Goal: Task Accomplishment & Management: Complete application form

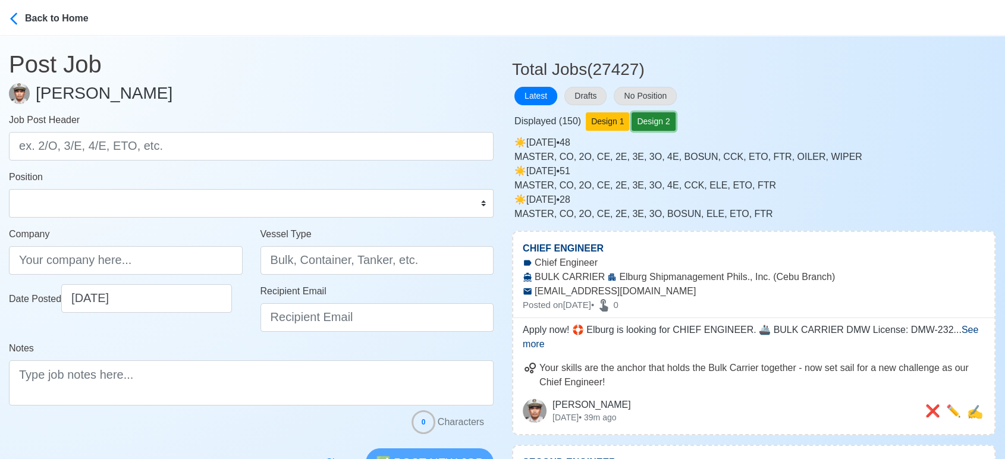
click at [652, 119] on button "Design 2" at bounding box center [653, 121] width 43 height 18
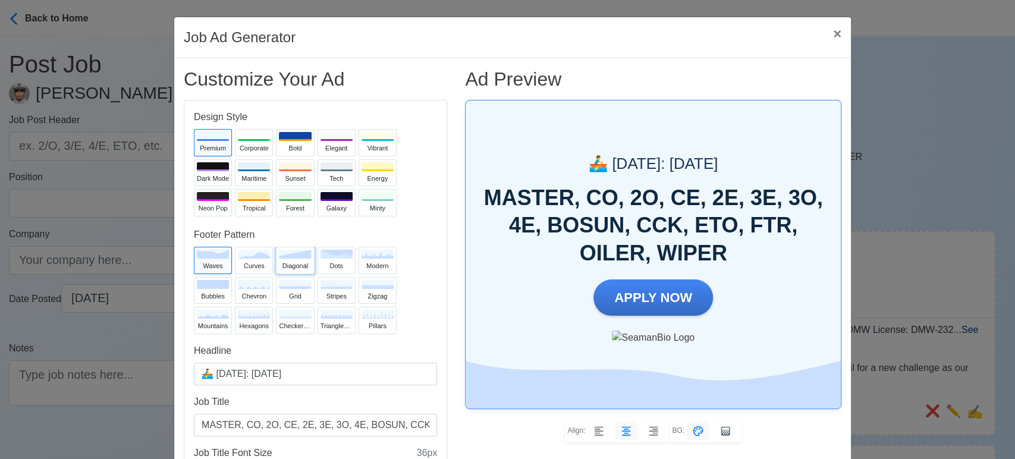
click at [290, 259] on button "diagonal" at bounding box center [295, 260] width 38 height 27
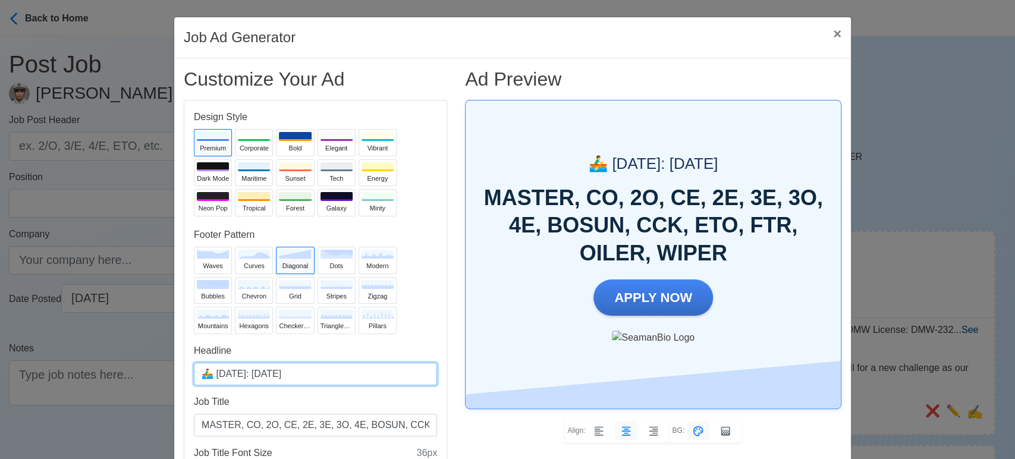
click at [268, 373] on input "🚣‍♂️ [DATE]: [DATE]" at bounding box center [315, 374] width 243 height 23
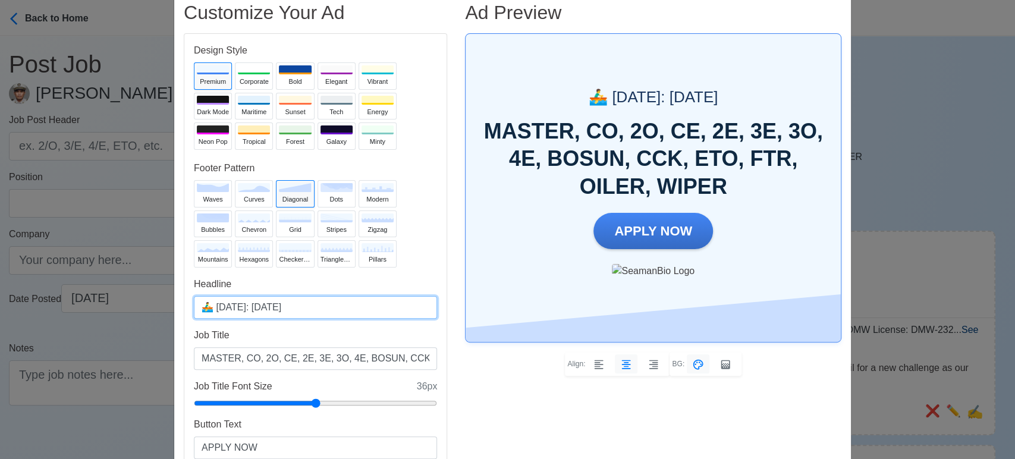
scroll to position [121, 0]
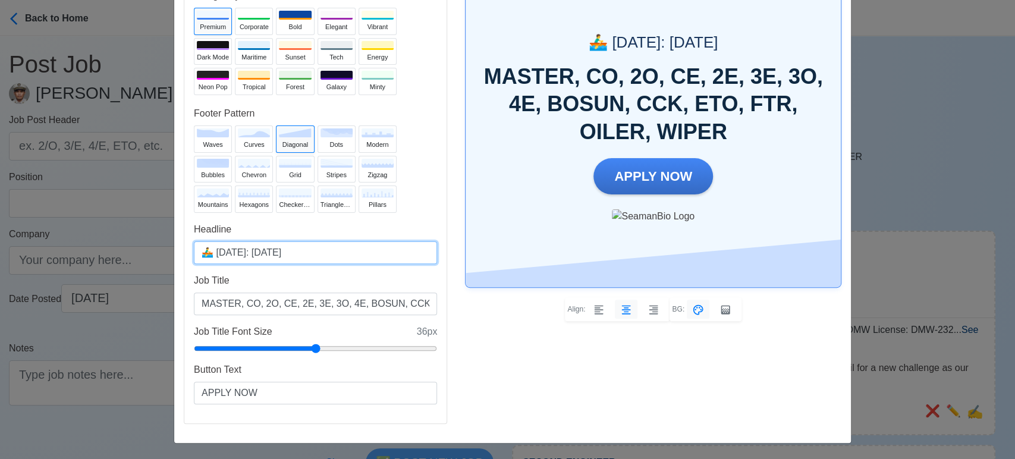
type input "🚣‍♂️ [DATE]: [DATE]"
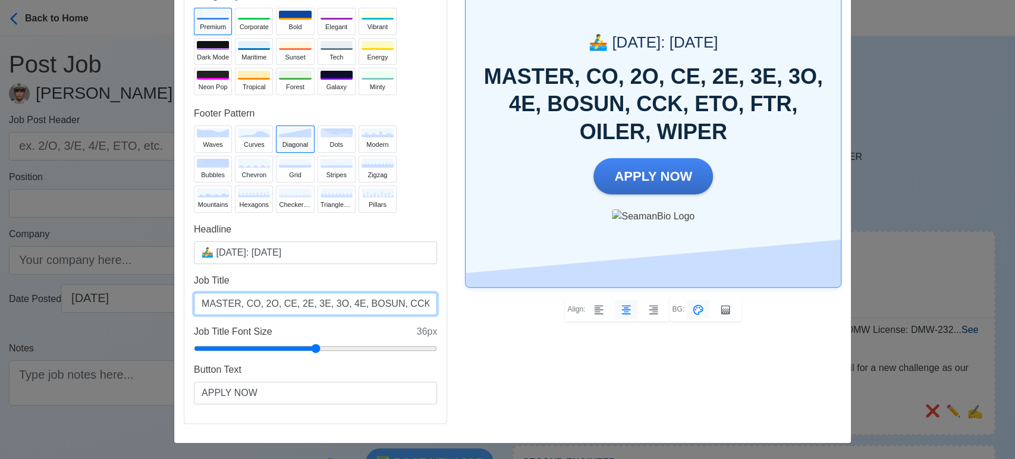
drag, startPoint x: 313, startPoint y: 303, endPoint x: 332, endPoint y: 303, distance: 19.6
click at [332, 303] on input "MASTER, CO, 2O, CE, 2E, 3E, 3O, 4E, BOSUN, CCK, ETO, FTR, OILER, WIPER" at bounding box center [315, 304] width 243 height 23
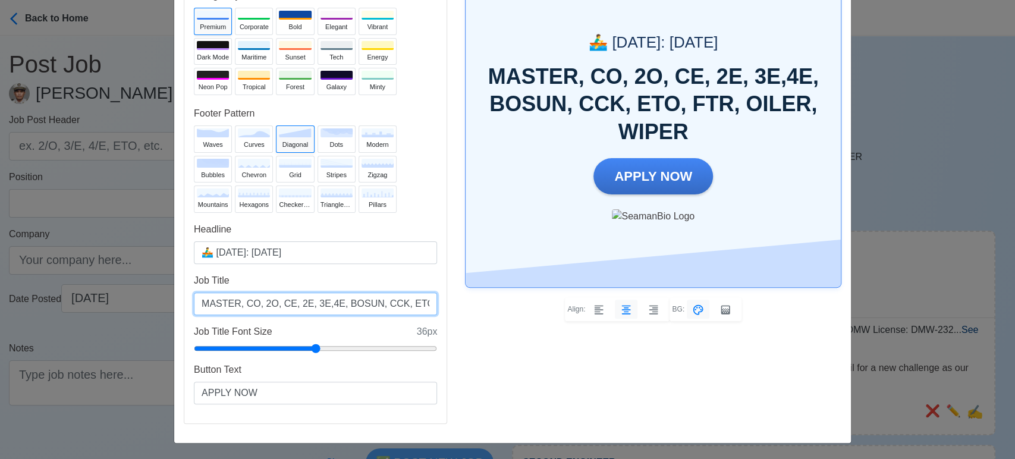
click at [269, 303] on input "MASTER, CO, 2O, CE, 2E, 3E,4E, BOSUN, CCK, ETO, FTR, OILER, WIPER" at bounding box center [315, 304] width 243 height 23
paste input "3O,"
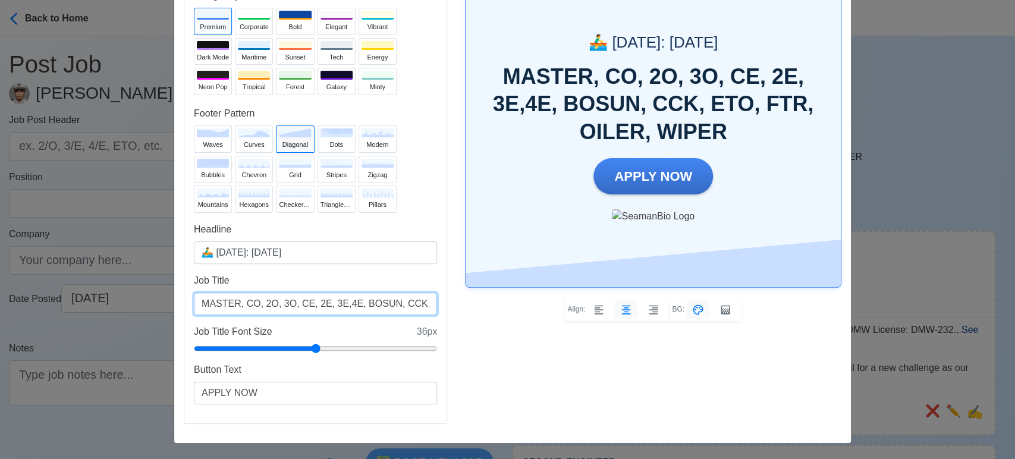
click at [329, 302] on input "MASTER, CO, 2O, 3O, CE, 2E, 3E,4E, BOSUN, CCK, ETO, FTR, OILER, WIPER" at bounding box center [315, 304] width 243 height 23
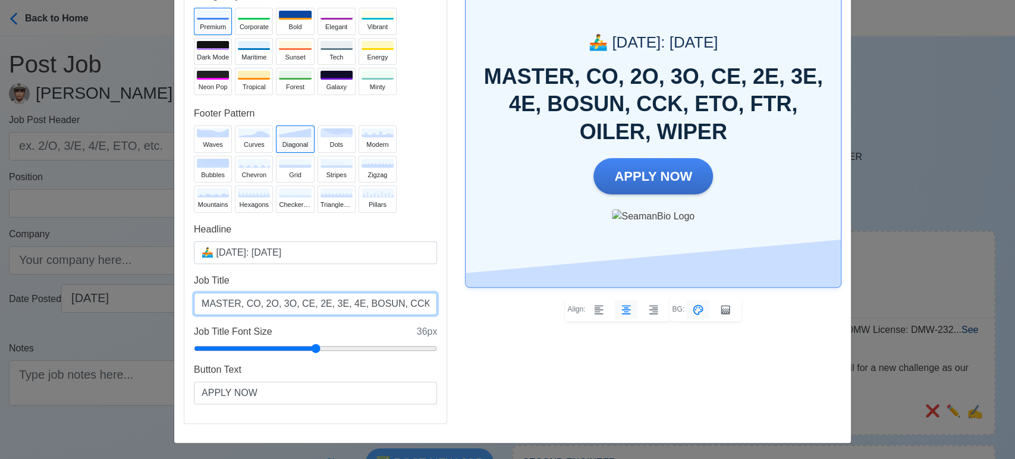
click at [348, 300] on input "MASTER, CO, 2O, 3O, CE, 2E, 3E, 4E, BOSUN, CCK, ETO, FTR, OILER, WIPER" at bounding box center [315, 304] width 243 height 23
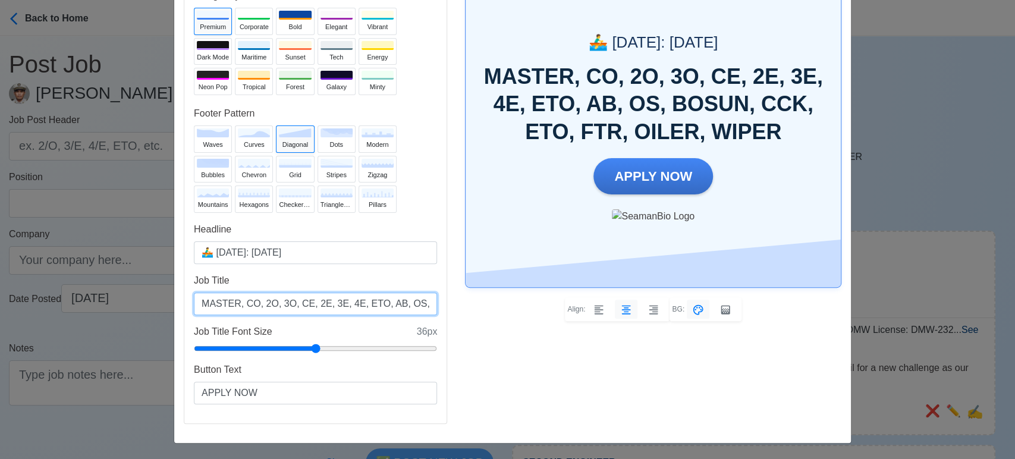
scroll to position [0, 132]
click at [326, 303] on input "MASTER, CO, 2O, 3O, CE, 2E, 3E, 4E, ETO, AB, OS, BOSUN, CCK, ETO, FTR, OILER, W…" at bounding box center [315, 304] width 243 height 23
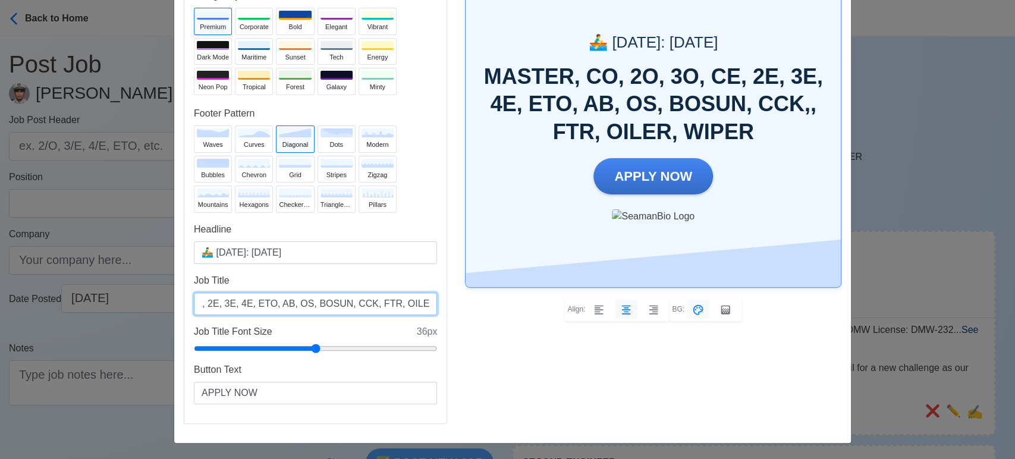
scroll to position [0, 111]
drag, startPoint x: 290, startPoint y: 300, endPoint x: 328, endPoint y: 303, distance: 37.6
click at [328, 303] on input "MASTER, CO, 2O, 3O, CE, 2E, 3E, 4E, ETO, AB, OS, BOSUN, CCK, FTR, OILER, WIPER" at bounding box center [315, 304] width 243 height 23
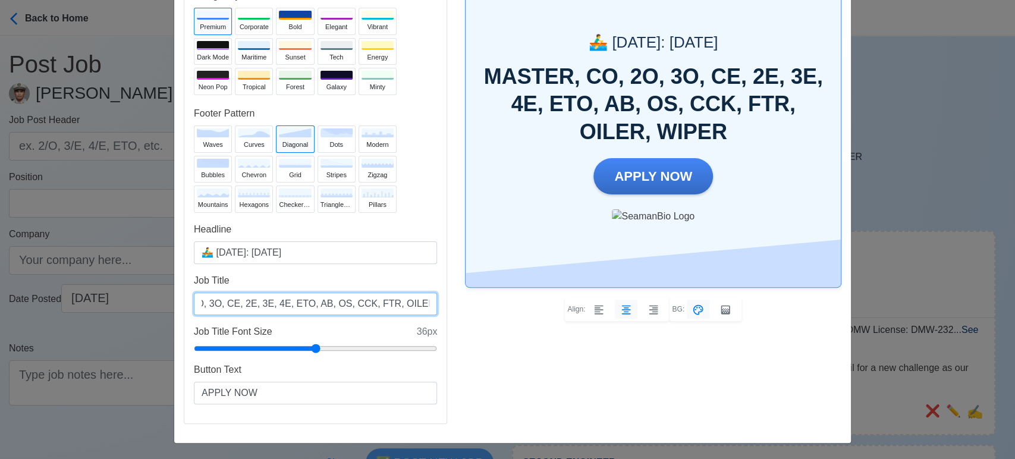
click at [347, 303] on input "MASTER, CO, 2O, 3O, CE, 2E, 3E, 4E, ETO, AB, OS, CCK, FTR, OILER, WIPER" at bounding box center [315, 304] width 243 height 23
paste input "BOSUN,"
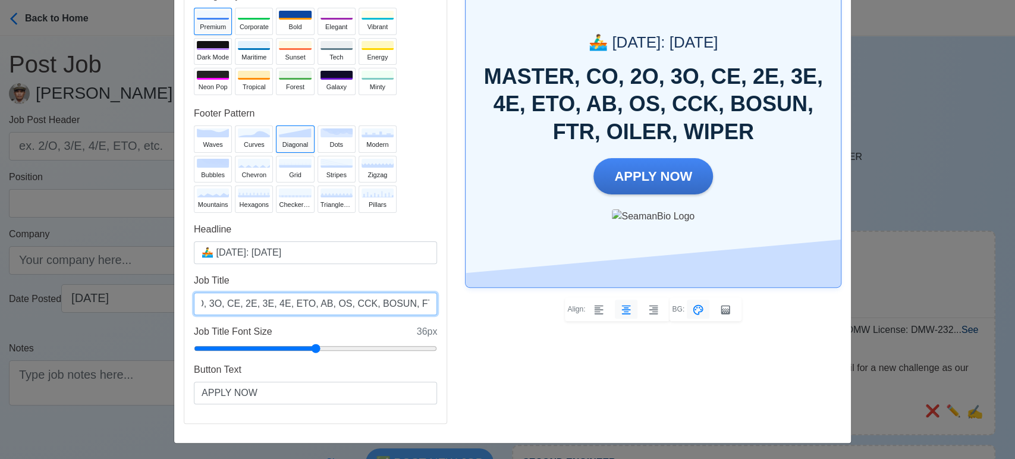
click at [414, 303] on input "MASTER, CO, 2O, 3O, CE, 2E, 3E, 4E, ETO, AB, OS, CCK, BOSUN, FTR, OILER, WIPER" at bounding box center [315, 304] width 243 height 23
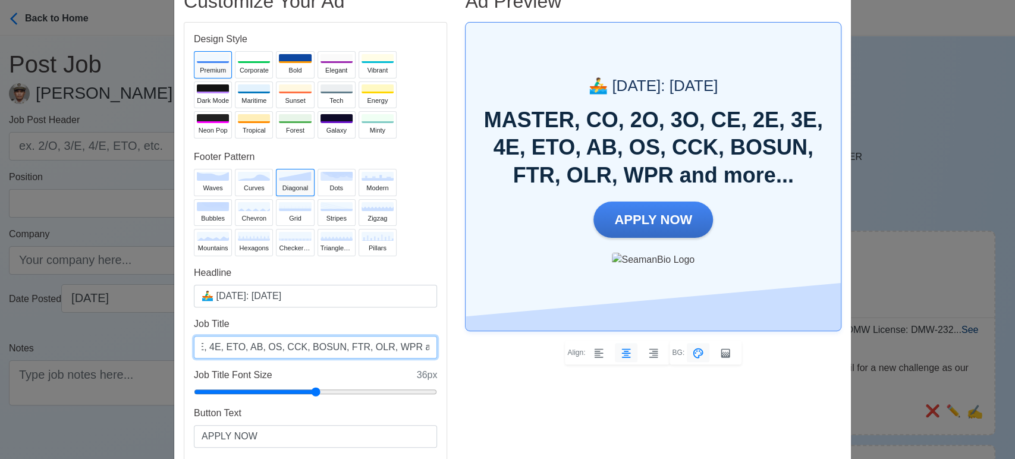
scroll to position [55, 0]
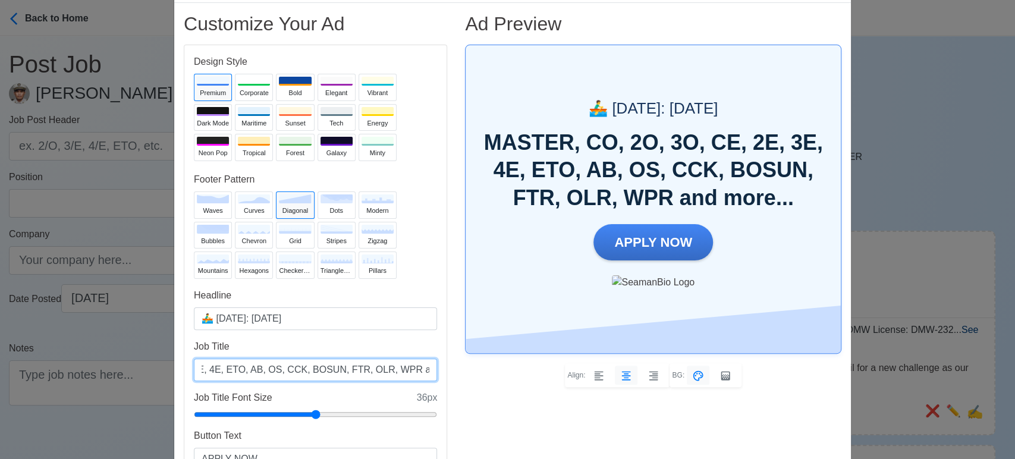
type input "MASTER, CO, 2O, 3O, CE, 2E, 3E, 4E, ETO, AB, OS, CCK, BOSUN, FTR, OLR, WPR and …"
click at [362, 118] on div "Energy" at bounding box center [378, 123] width 32 height 10
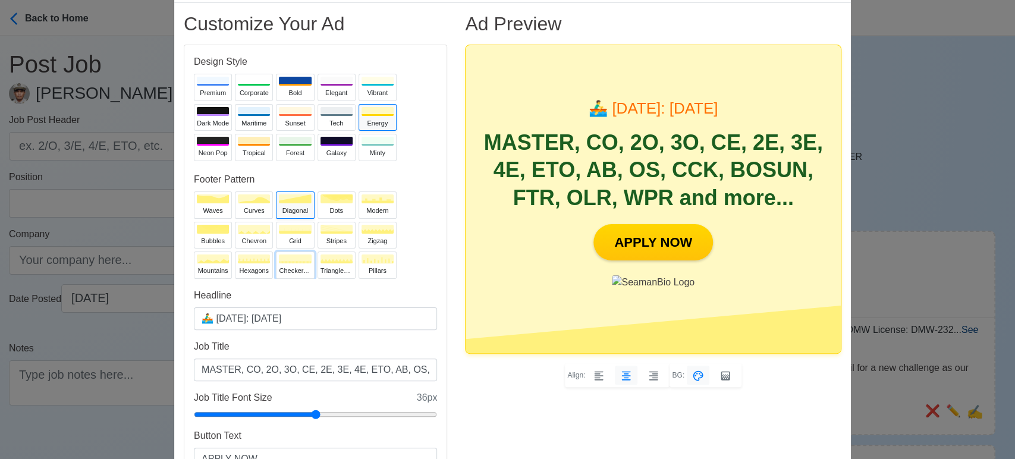
click at [288, 273] on div "checkerboard" at bounding box center [295, 271] width 32 height 10
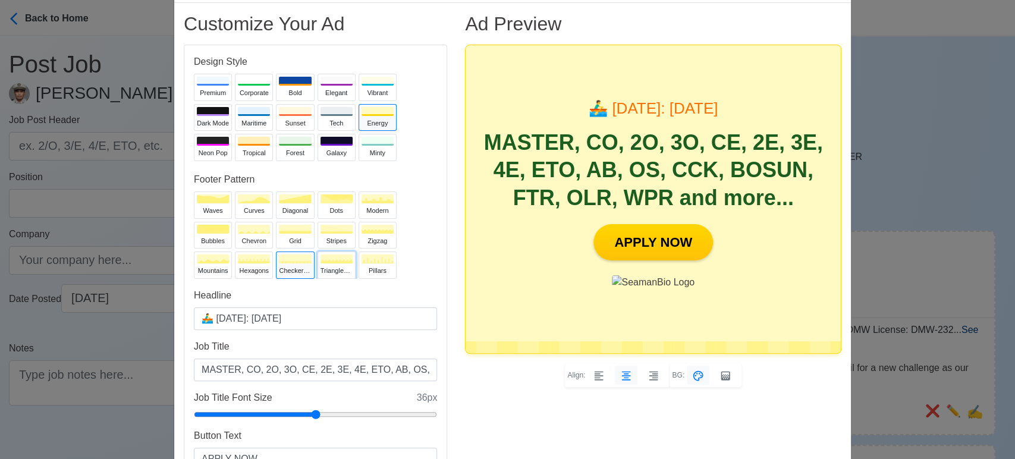
click at [326, 272] on div "trianglesUp" at bounding box center [337, 271] width 32 height 10
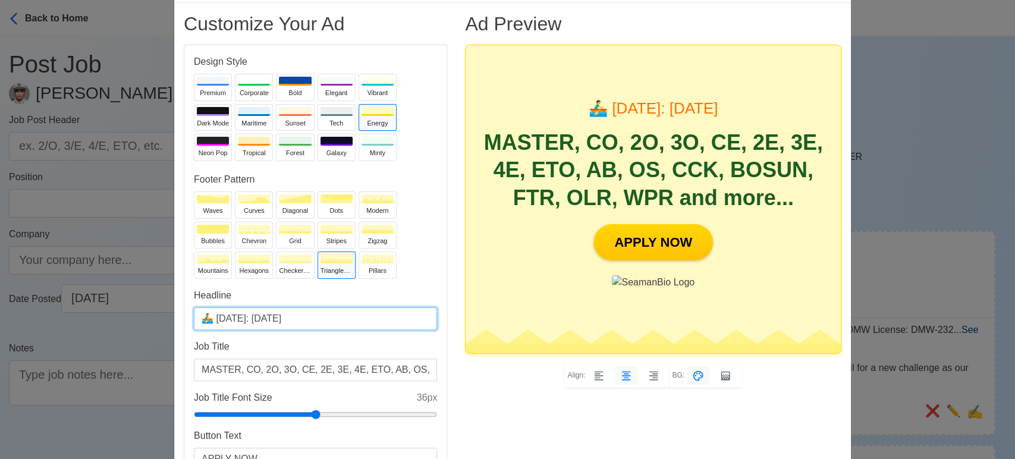
click at [263, 317] on input "🚣‍♂️ [DATE]: [DATE]" at bounding box center [315, 318] width 243 height 23
type input "🚣‍♂️ [DATE]: [DATE]"
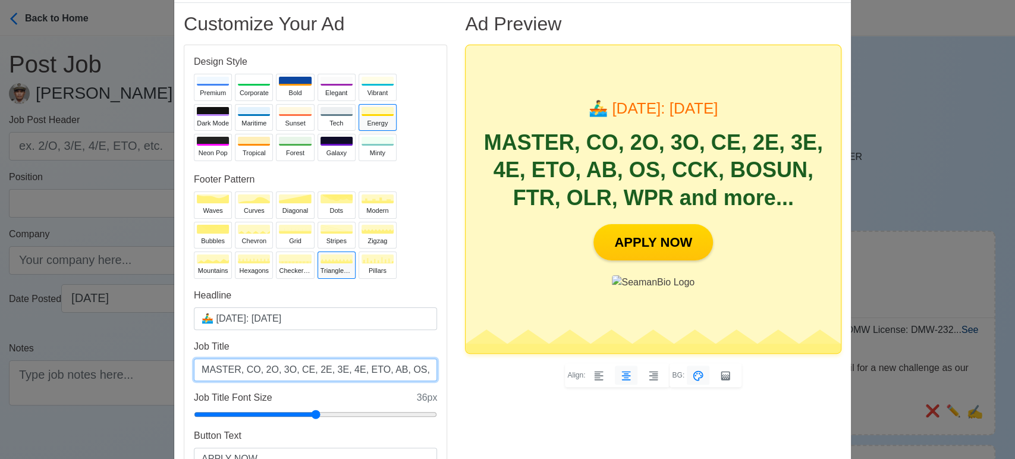
drag, startPoint x: 329, startPoint y: 369, endPoint x: 345, endPoint y: 369, distance: 15.5
click at [345, 369] on input "MASTER, CO, 2O, 3O, CE, 2E, 3E, 4E, ETO, AB, OS, CCK, BOSUN, FTR, OLR, WPR and …" at bounding box center [315, 370] width 243 height 23
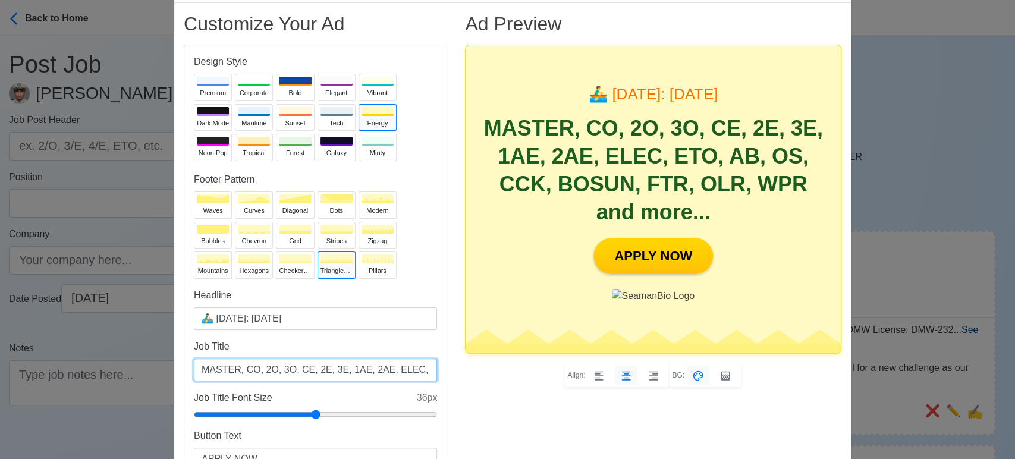
scroll to position [0, 197]
click at [260, 369] on input "MASTER, CO, 2O, 3O, CE, 2E, 3E, 1AE, 2AE, ELEC, ETO, AB, OS, CCK, BOSUN, FTR, O…" at bounding box center [315, 370] width 243 height 23
click at [252, 370] on input "MASTER, CO, 2O, 3O, CE, 2E, 3E, 1AE, 2AE, ELEC, ETO, AB, OS, CCK, BOSUN, FTR, O…" at bounding box center [315, 370] width 243 height 23
drag, startPoint x: 220, startPoint y: 370, endPoint x: 278, endPoint y: 366, distance: 57.8
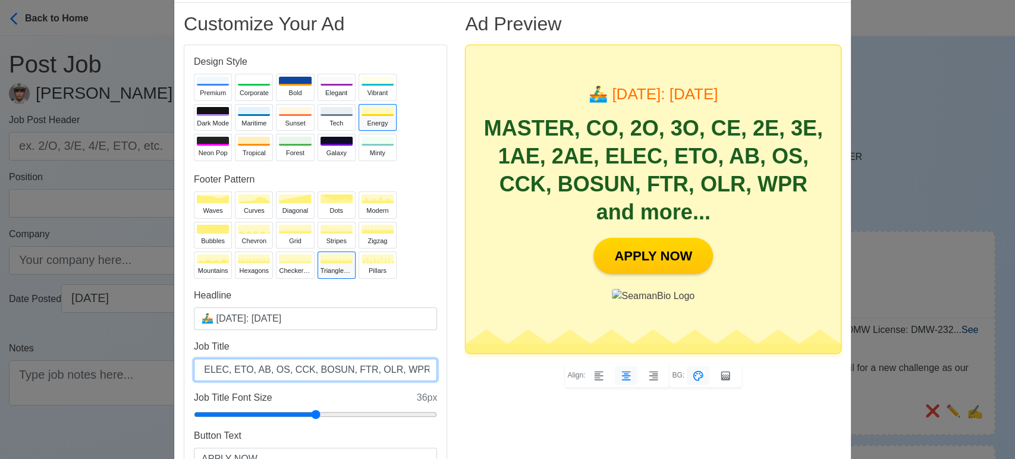
click at [278, 366] on input "MASTER, CO, 2O, 3O, CE, 2E, 3E, 1AE, 2AE, ELEC, ETO, AB, OS, CCK, BOSUN, FTR, O…" at bounding box center [315, 370] width 243 height 23
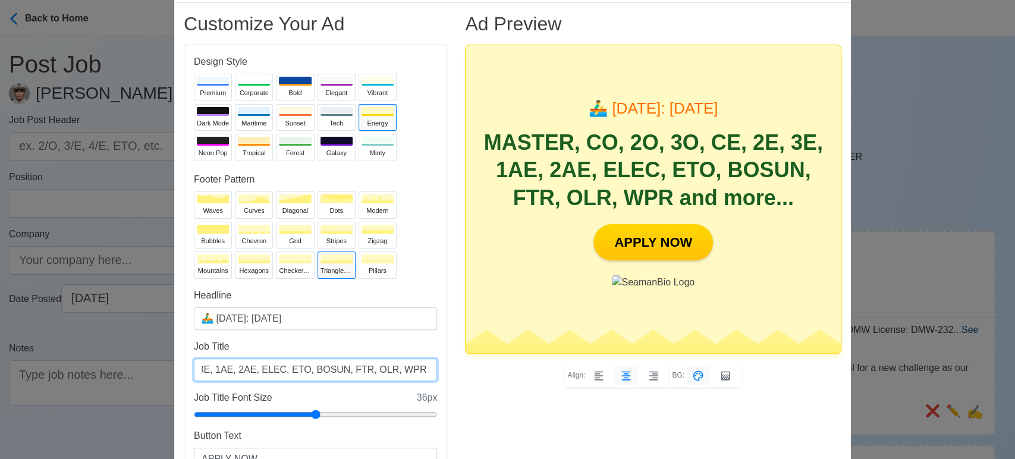
click at [366, 369] on input "MASTER, CO, 2O, 3O, CE, 2E, 3E, 1AE, 2AE, ELEC, ETO, BOSUN, FTR, OLR, WPR and m…" at bounding box center [315, 370] width 243 height 23
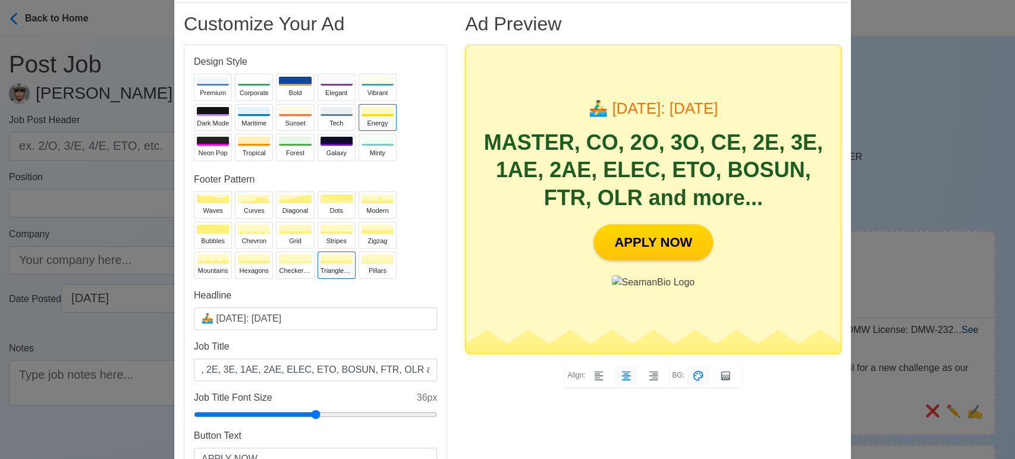
click at [472, 394] on div "Ad Preview 🚣‍♂️ [DATE]: [DATE] MASTER, CO, 2O, 3O, CE, 2E, 3E, 1AE, 2AE, ELEC, …" at bounding box center [653, 255] width 394 height 487
click at [390, 371] on input "MASTER, CO, 2O, 3O, CE, 2E, 3E, 1AE, 2AE, ELEC, ETO, BOSUN, FTR, OLR and more..." at bounding box center [315, 370] width 243 height 23
click at [318, 369] on input "MASTER, CO, 2O, 3O, CE, 2E, 3E, 1AE, 2AE, ELEC, ETO, BOSUN, FTR, OLR and more..." at bounding box center [315, 370] width 243 height 23
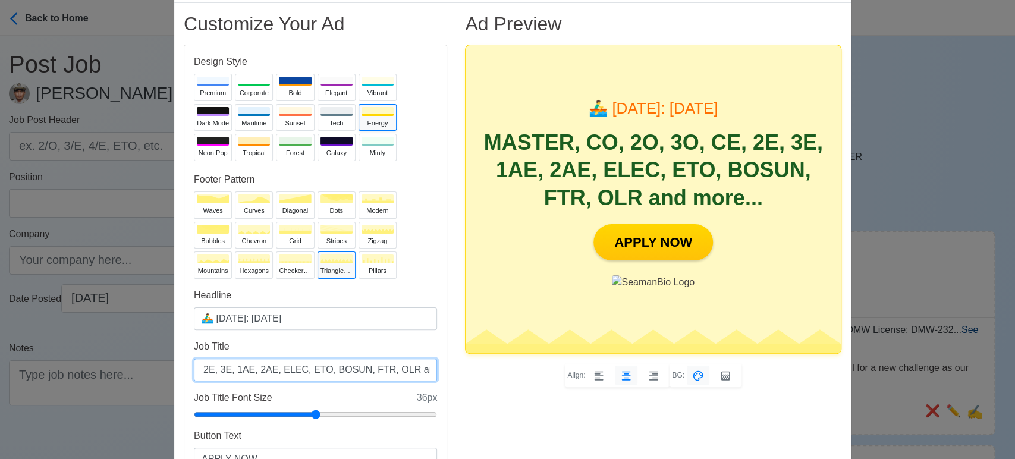
click at [318, 369] on input "MASTER, CO, 2O, 3O, CE, 2E, 3E, 1AE, 2AE, ELEC, ETO, BOSUN, FTR, OLR and more..." at bounding box center [315, 370] width 243 height 23
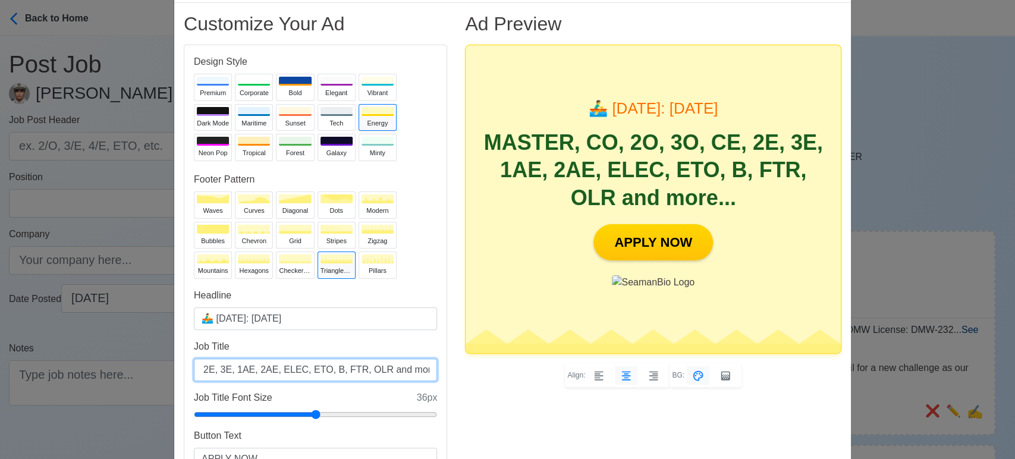
scroll to position [0, 91]
type input "MASTER, CO, 2O, 3O, CE, 2E, 3E, 1AE, 2AE, ELEC, ETO, BSN, FTR, OLR and more..."
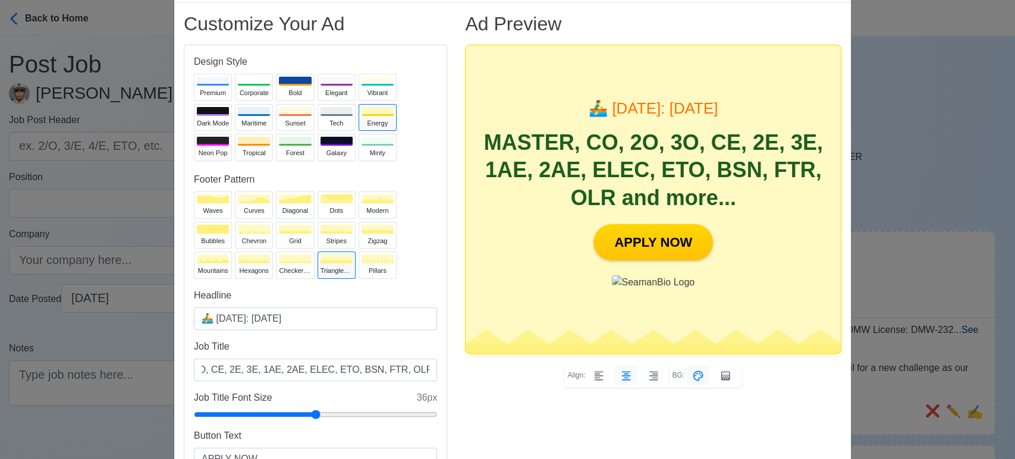
scroll to position [0, 0]
click at [511, 400] on div "Ad Preview 🚣‍♂️ [DATE]: [DATE] MASTER, CO, 2O, 3O, CE, 2E, 3E, 1AE, 2AE, ELEC, …" at bounding box center [653, 255] width 394 height 487
click at [265, 319] on input "🚣‍♂️ [DATE]: [DATE]" at bounding box center [315, 318] width 243 height 23
click at [263, 318] on input "🚣‍♂️ [DATE]: [DATE]" at bounding box center [315, 318] width 243 height 23
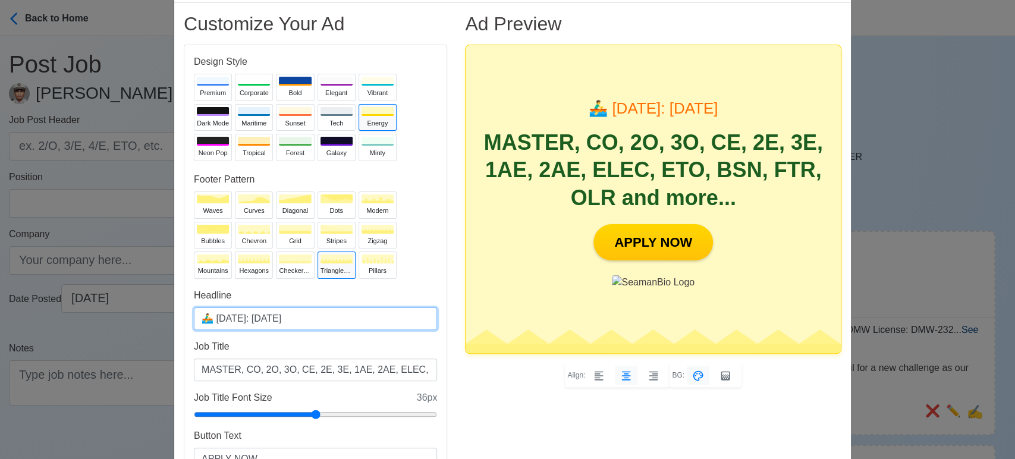
click at [248, 317] on input "🚣‍♂️ [DATE]: [DATE]" at bounding box center [315, 318] width 243 height 23
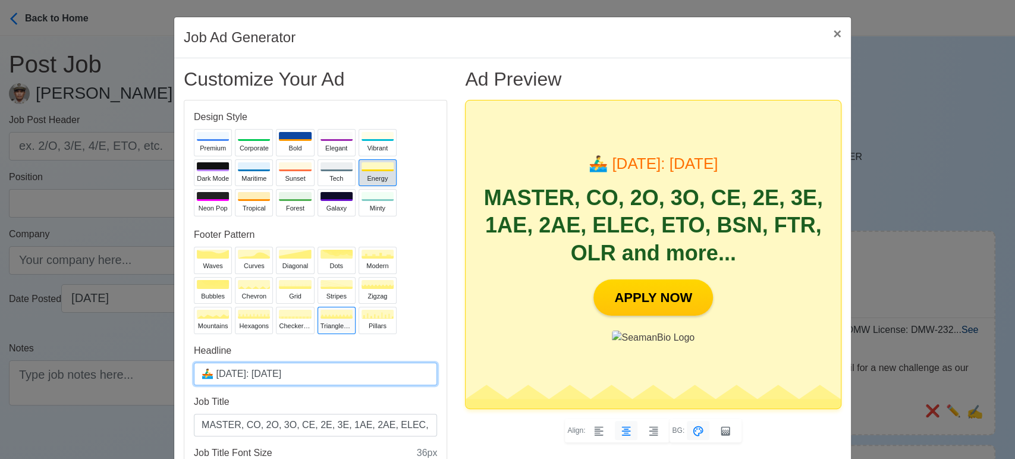
scroll to position [27, 0]
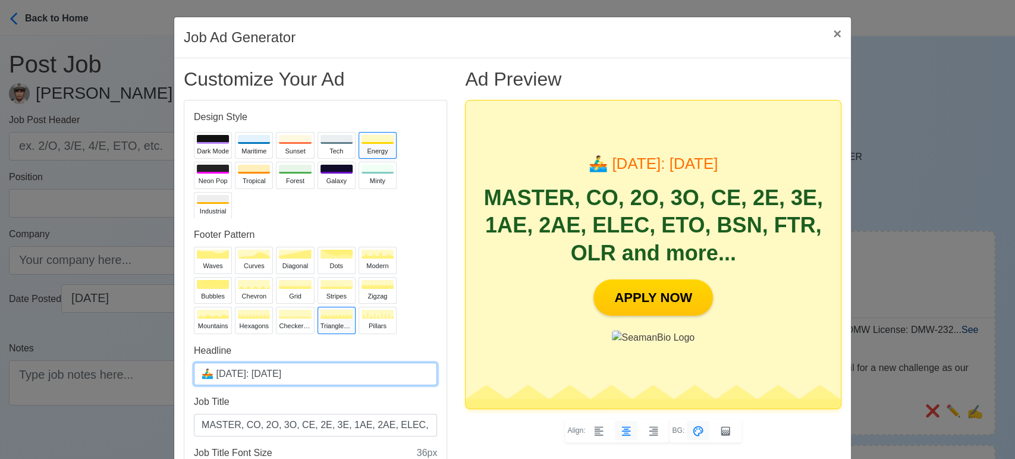
type input "🚣‍♂️ [DATE]: [DATE]"
click at [208, 208] on div "Industrial" at bounding box center [213, 211] width 32 height 10
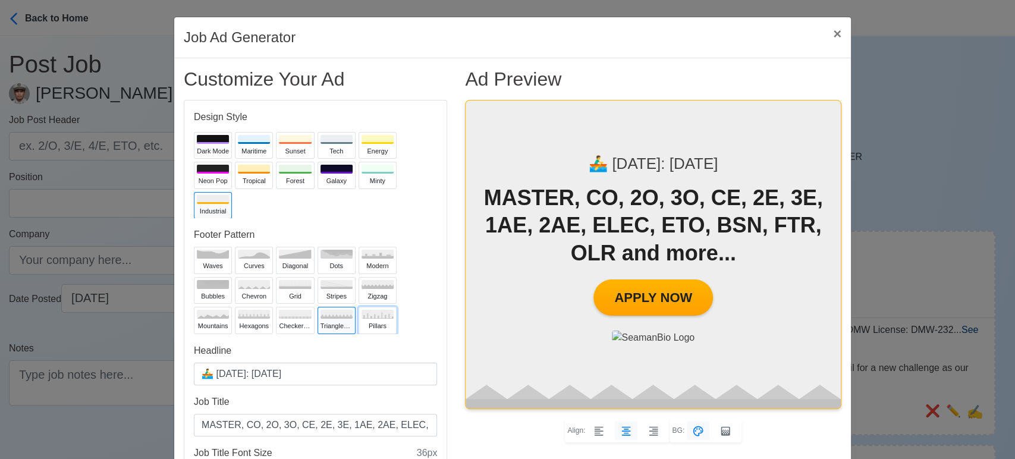
click at [381, 321] on div "pillars" at bounding box center [378, 326] width 32 height 10
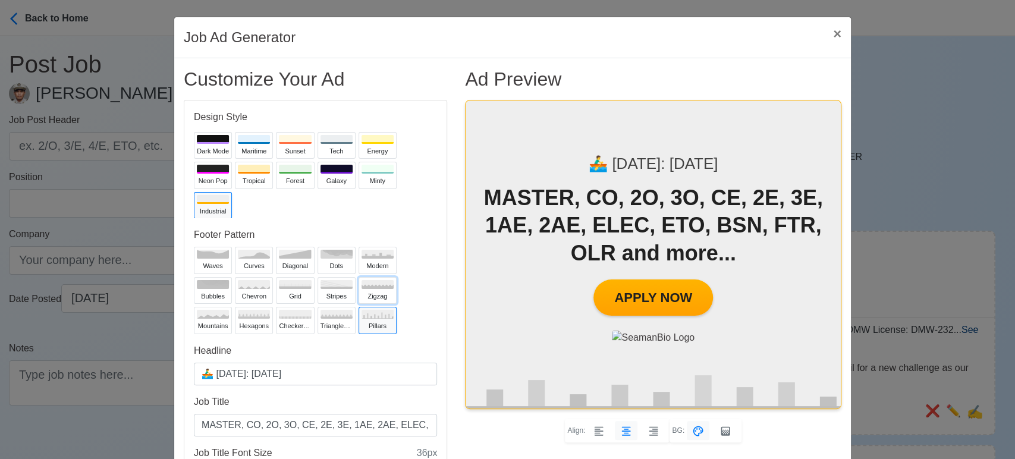
click at [372, 287] on icon at bounding box center [378, 286] width 32 height 5
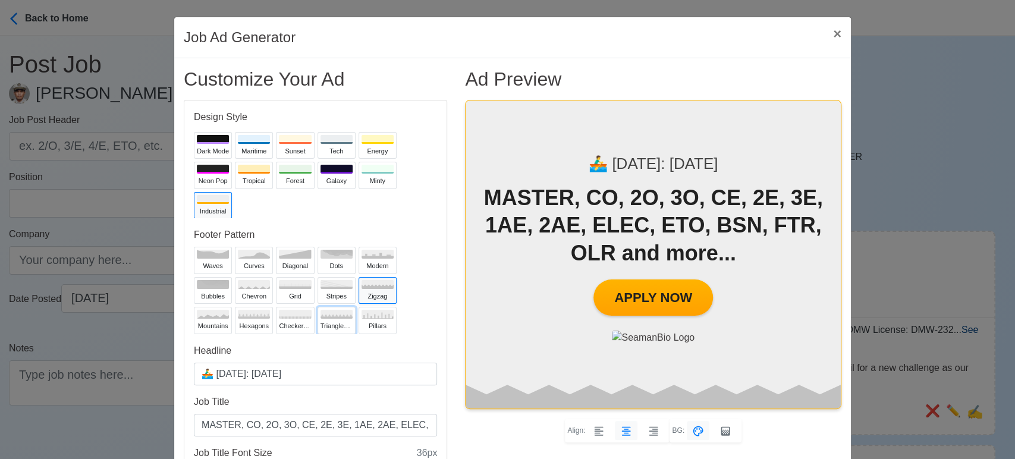
click at [321, 322] on div "trianglesUp" at bounding box center [337, 326] width 32 height 10
click at [389, 255] on button "modern" at bounding box center [378, 260] width 38 height 27
click at [208, 315] on icon at bounding box center [213, 314] width 32 height 9
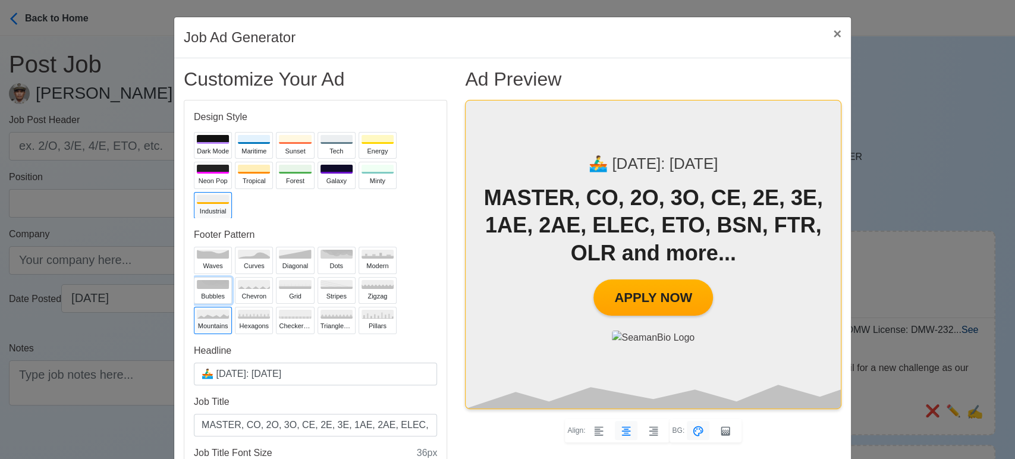
click at [207, 294] on div "bubbles" at bounding box center [213, 296] width 32 height 10
click at [330, 291] on div "stripes" at bounding box center [337, 296] width 32 height 10
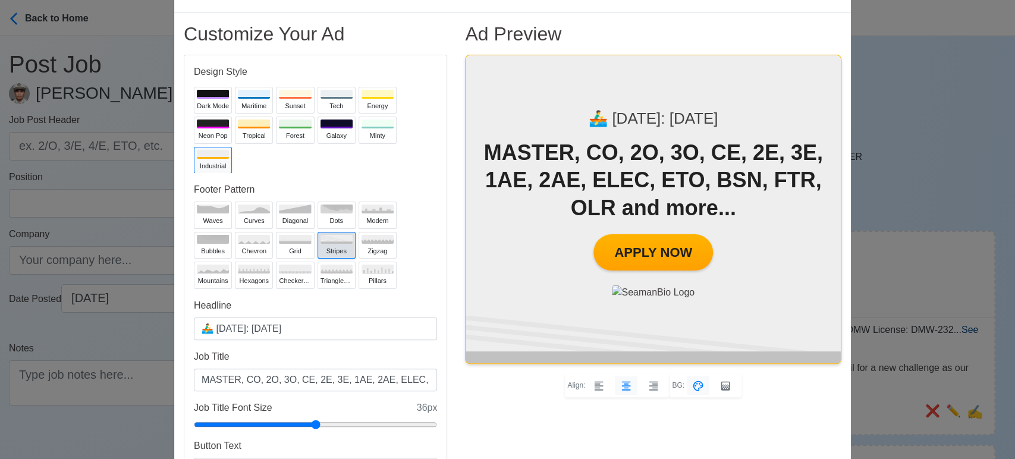
scroll to position [66, 0]
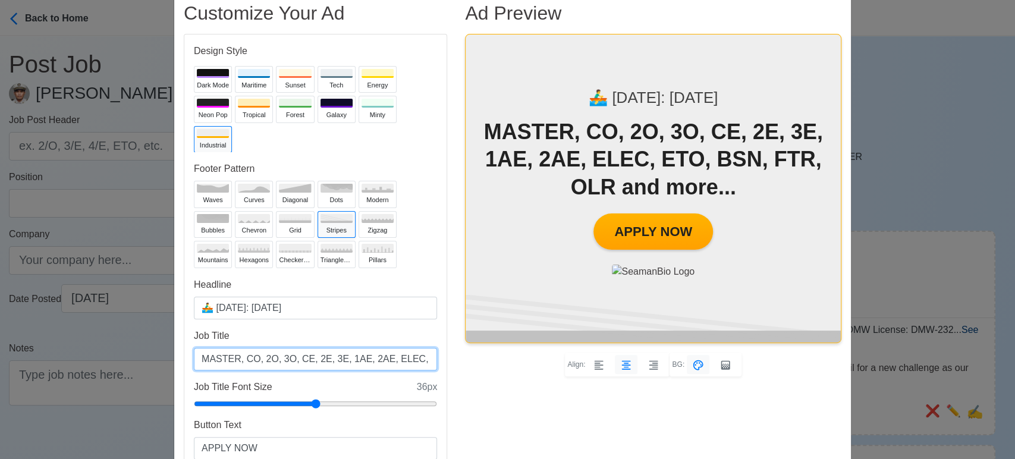
drag, startPoint x: 333, startPoint y: 358, endPoint x: 372, endPoint y: 356, distance: 39.3
click at [372, 356] on input "MASTER, CO, 2O, 3O, CE, 2E, 3E, 1AE, 2AE, ELEC, ETO, BSN, FTR, OLR and more..." at bounding box center [315, 359] width 243 height 23
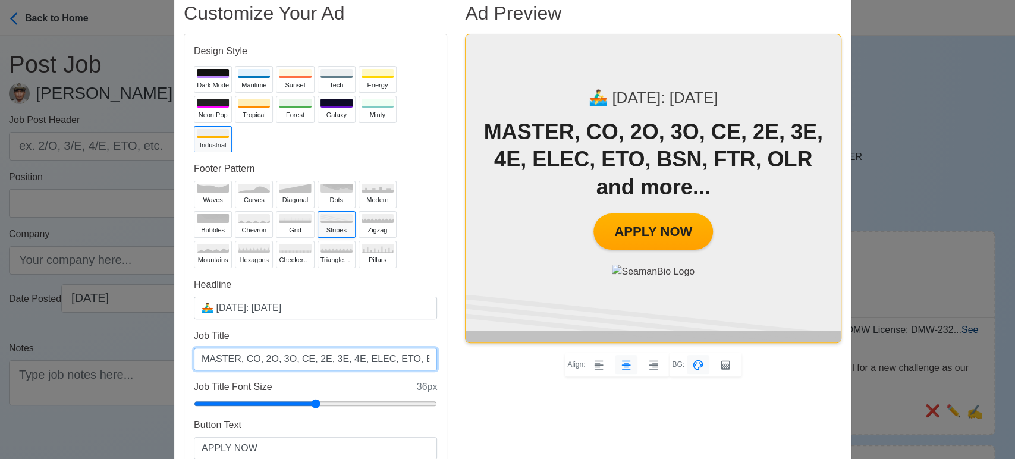
click at [394, 358] on input "MASTER, CO, 2O, 3O, CE, 2E, 3E, 4E, ELEC, ETO, BSN, FTR, OLR and more..." at bounding box center [315, 359] width 243 height 23
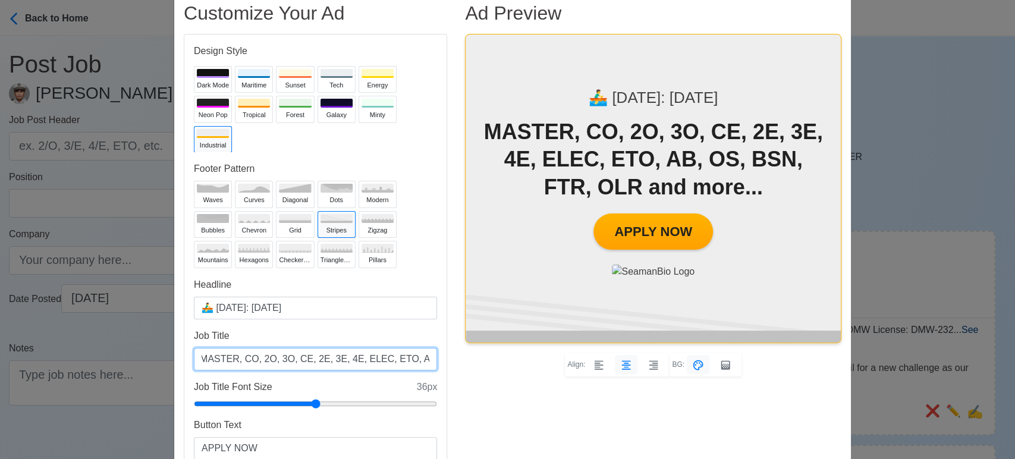
scroll to position [0, 109]
drag, startPoint x: 338, startPoint y: 360, endPoint x: 318, endPoint y: 359, distance: 20.3
click at [318, 359] on input "MASTER, CO, 2O, 3O, CE, 2E, 3E, 4E, ELEC, ETO, AB, OS, BSN, FTR, OLR and more..." at bounding box center [315, 359] width 243 height 23
click at [334, 357] on input "MASTER, CO, 2O, 3O, CE, 2E, 3E, 4E, ELEC, ETO, AB, OS, FTR, OLR and more..." at bounding box center [315, 359] width 243 height 23
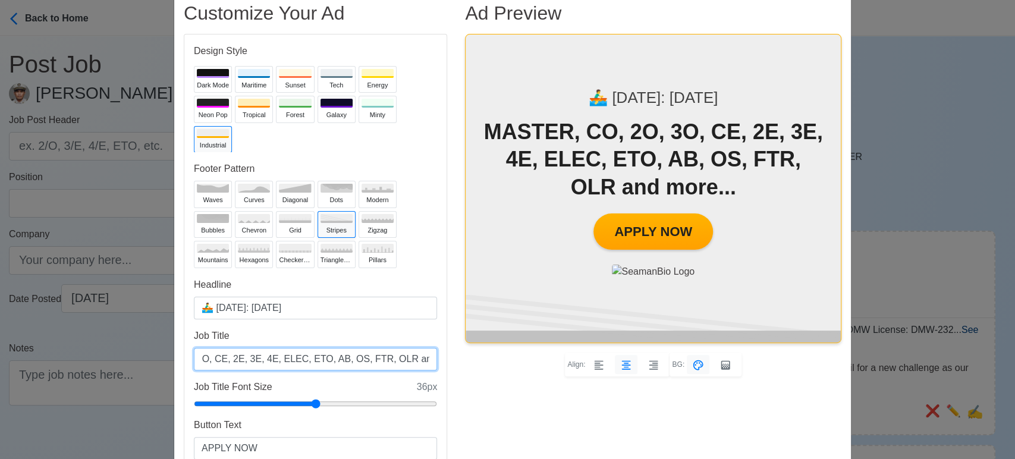
click at [357, 360] on input "MASTER, CO, 2O, 3O, CE, 2E, 3E, 4E, ELEC, ETO, AB, OS, FTR, OLR and more..." at bounding box center [315, 359] width 243 height 23
click at [376, 357] on input "MASTER, CO, 2O, 3O, CE, 2E, 3E, 4E, ELEC, ETO, AB, OS, FTR, OLR and more..." at bounding box center [315, 359] width 243 height 23
type input "MASTER, CO, 2O, 3O, CE, 2E, 3E, 4E, ELEC, ETO, AB, OS, FTR, OLR, PMN and more..."
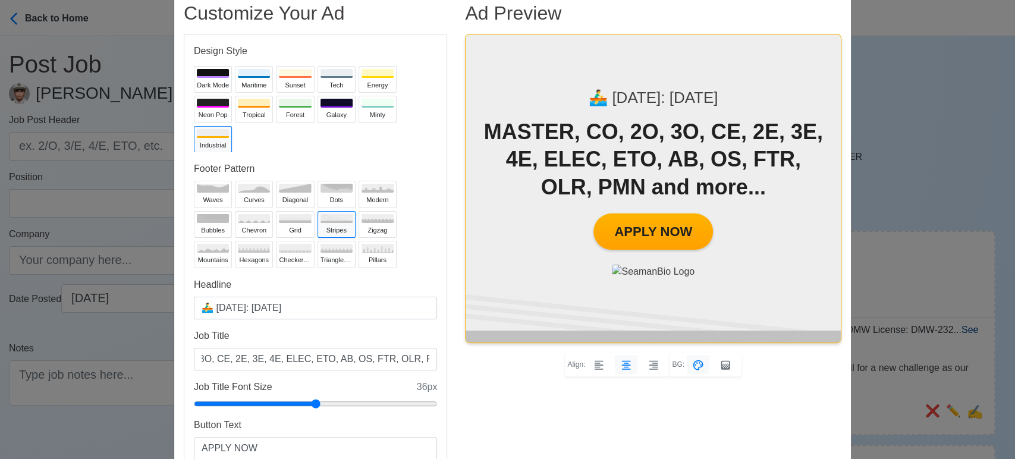
scroll to position [0, 0]
click at [525, 389] on div "Ad Preview 🚣‍♂️ [DATE]: [DATE] MASTER, CO, 2O, 3O, CE, 2E, 3E, 4E, ELEC, ETO, A…" at bounding box center [653, 245] width 394 height 487
click at [266, 306] on input "🚣‍♂️ [DATE]: [DATE]" at bounding box center [315, 308] width 243 height 23
type input "🚣‍♂️ [DATE]: [DATE]"
click at [201, 219] on div at bounding box center [213, 215] width 32 height 15
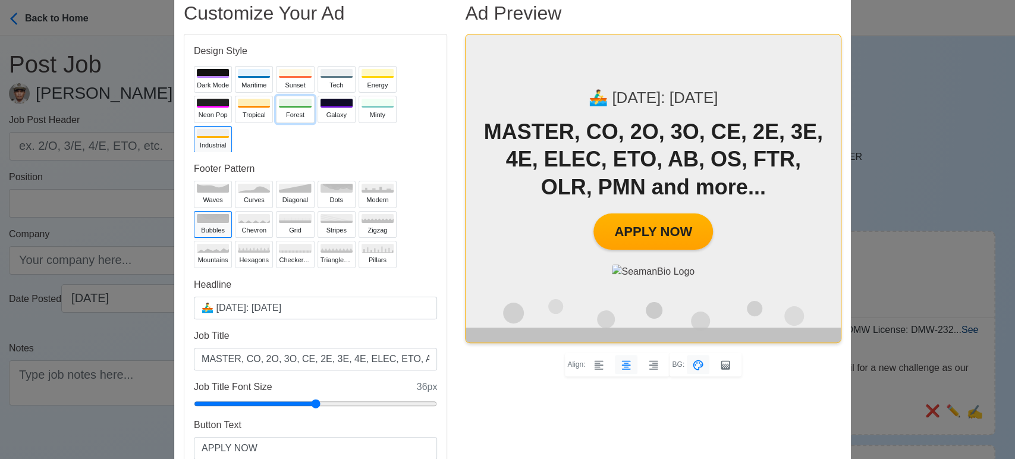
click at [285, 112] on div "Forest" at bounding box center [295, 115] width 32 height 10
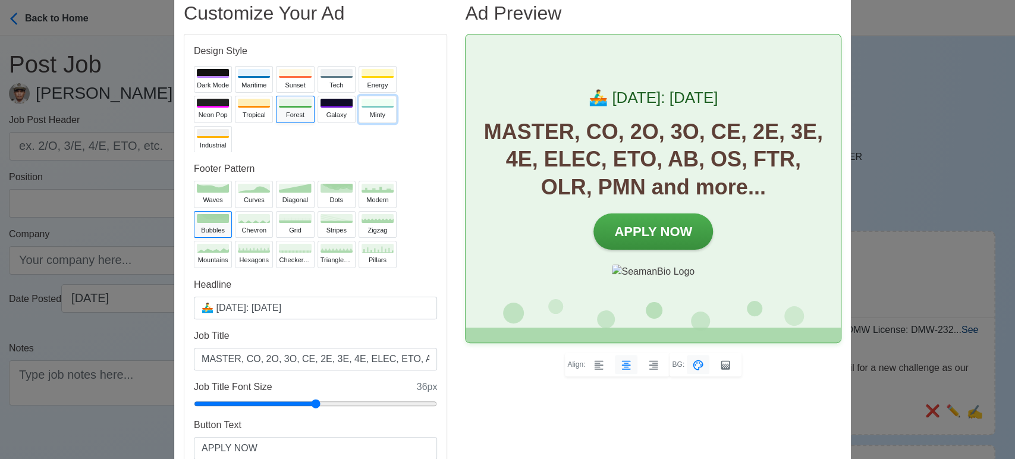
click at [359, 108] on button "Minty" at bounding box center [378, 109] width 38 height 27
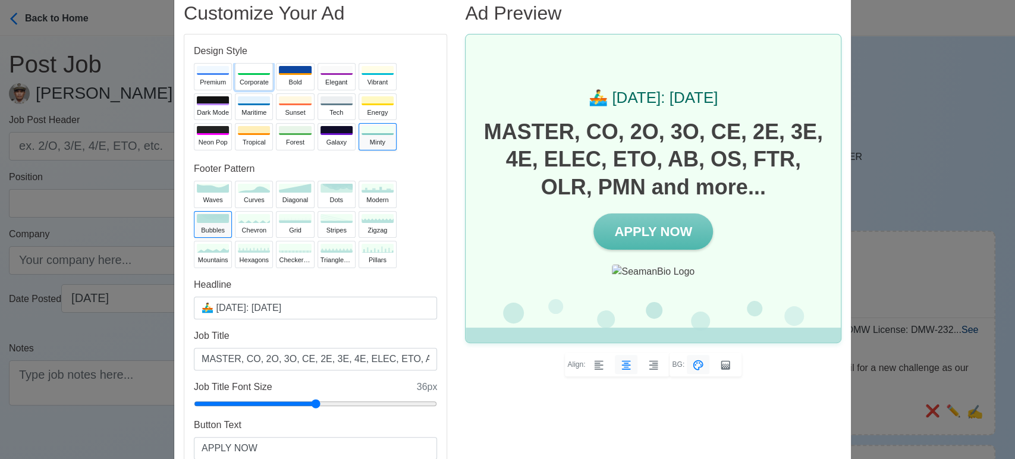
click at [259, 80] on div "Corporate" at bounding box center [254, 82] width 32 height 10
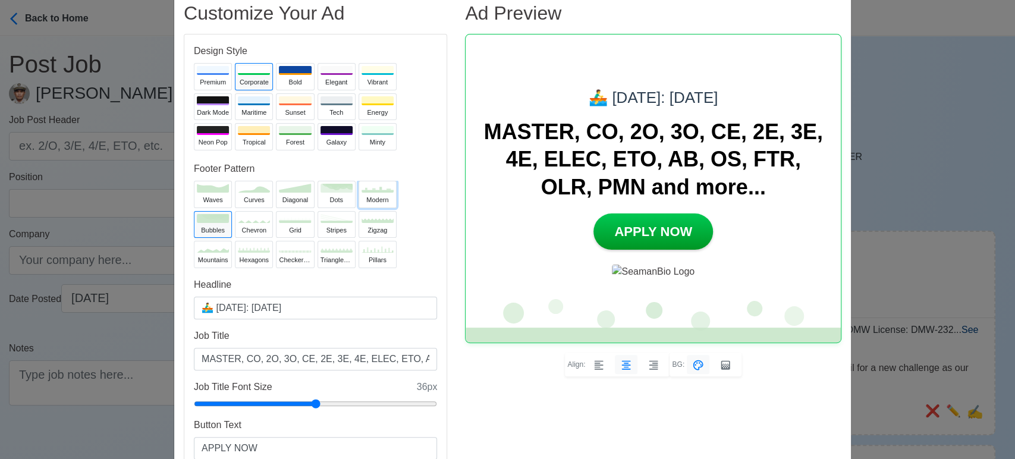
click at [363, 199] on div "modern" at bounding box center [378, 200] width 32 height 10
click at [372, 244] on icon at bounding box center [378, 248] width 32 height 9
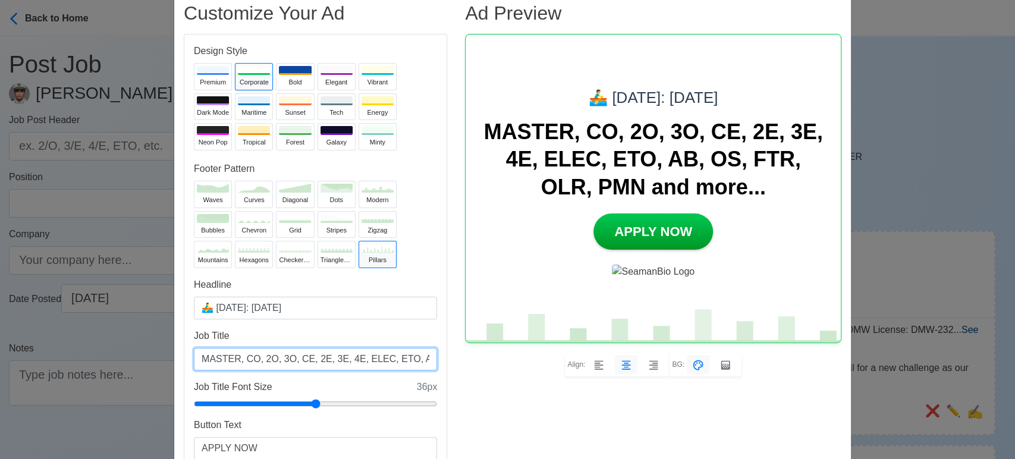
drag, startPoint x: 332, startPoint y: 359, endPoint x: 346, endPoint y: 359, distance: 13.7
click at [346, 359] on input "MASTER, CO, 2O, 3O, CE, 2E, 3E, 4E, ELEC, ETO, AB, OS, FTR, OLR, PMN and more..." at bounding box center [315, 359] width 243 height 23
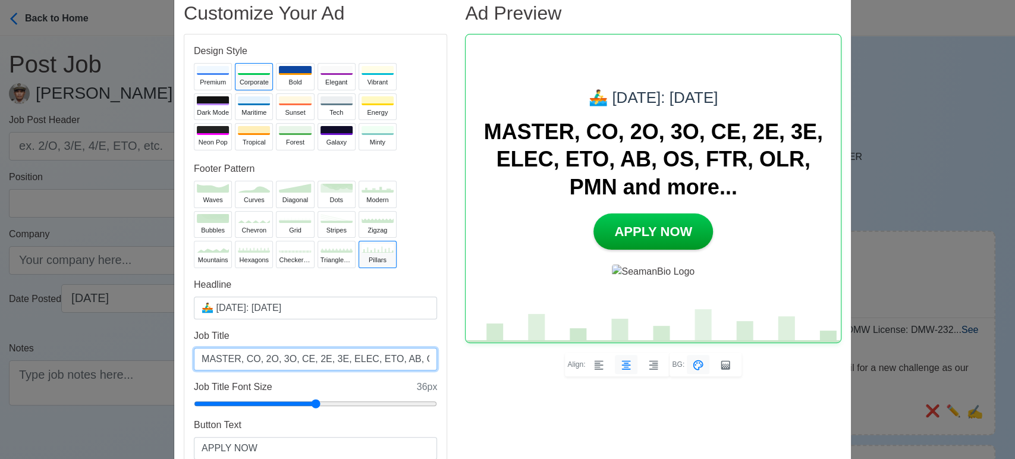
click at [346, 359] on input "MASTER, CO, 2O, 3O, CE, 2E, 3E, ELEC, ETO, AB, OS, FTR, OLR, PMN and more..." at bounding box center [315, 359] width 243 height 23
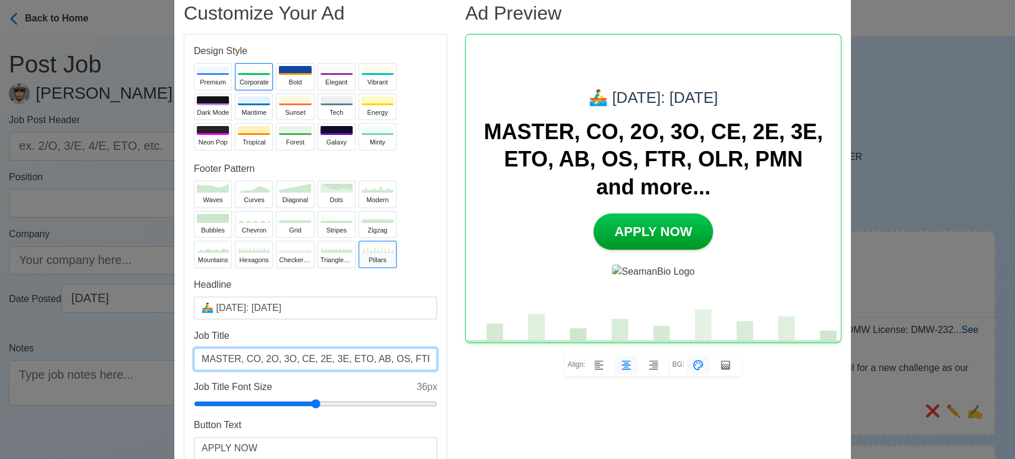
drag, startPoint x: 354, startPoint y: 360, endPoint x: 388, endPoint y: 354, distance: 33.9
click at [388, 354] on input "MASTER, CO, 2O, 3O, CE, 2E, 3E, ETO, AB, OS, FTR, OLR, PMN and more..." at bounding box center [315, 359] width 243 height 23
click at [367, 354] on input "MASTER, CO, 2O, 3O, CE, 2E, 3E, ETO, AB, CCK, FTR, OLR, PMN and more..." at bounding box center [315, 359] width 243 height 23
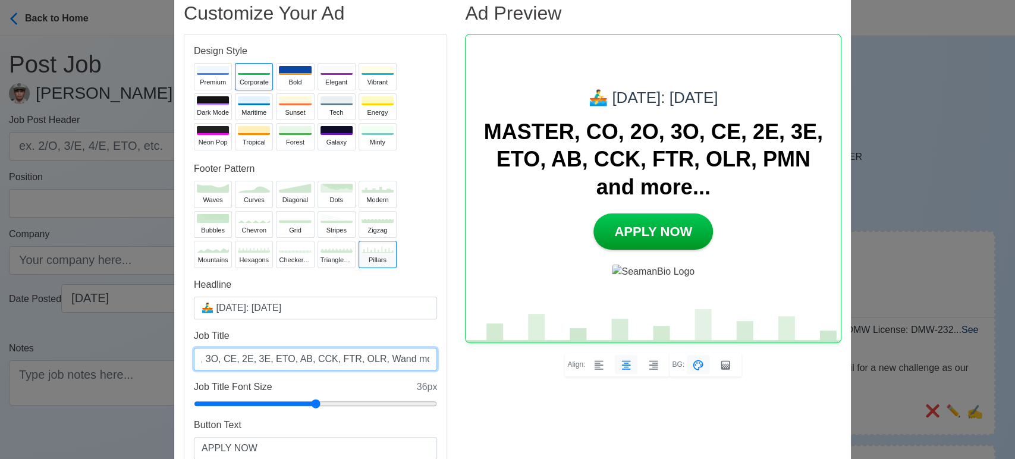
scroll to position [0, 64]
click at [326, 358] on input "MASTER, CO, 2O, 3O, CE, 2E, 3E, ETO, AB, CCK, FTR, OLR, WPR and more..." at bounding box center [315, 359] width 243 height 23
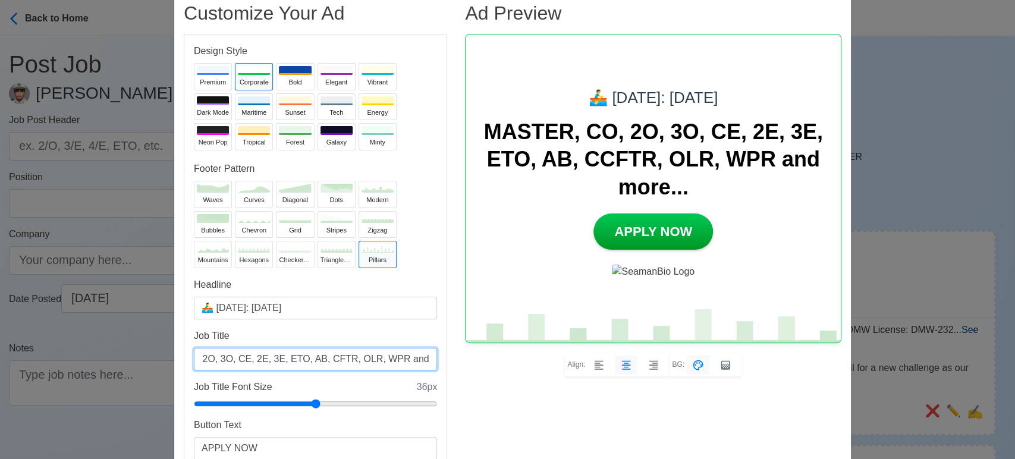
scroll to position [0, 62]
type input "MASTER, CO, 2O, 3O, CE, 2E, 3E, ETO, AB, COOK, FTR, OLR, WPR and more..."
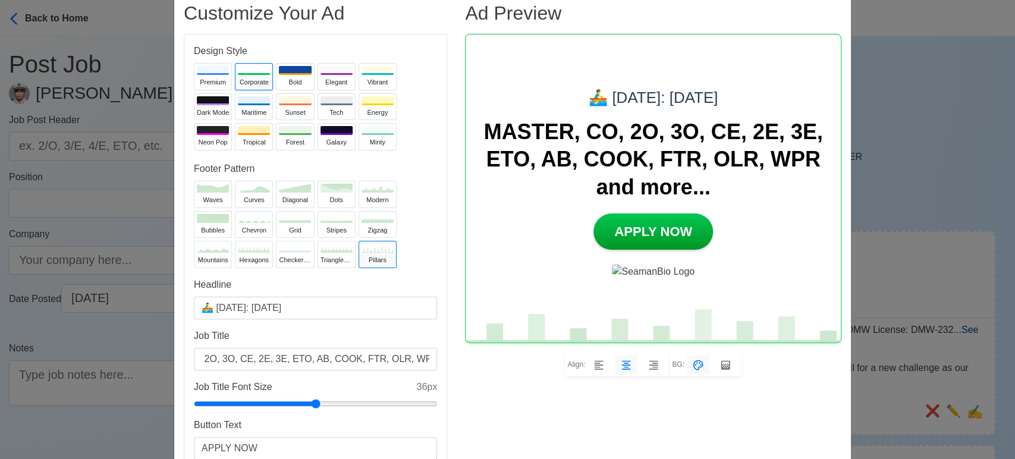
click at [579, 436] on div "Ad Preview 🚣‍♂️ [DATE]: [DATE] MASTER, CO, 2O, 3O, CE, 2E, 3E, ETO, AB, COOK, F…" at bounding box center [653, 245] width 394 height 487
click at [772, 399] on div "Ad Preview 🚣‍♂️ [DATE]: [DATE] MASTER, CO, 2O, 3O, CE, 2E, 3E, ETO, AB, COOK, F…" at bounding box center [653, 245] width 394 height 487
click at [267, 304] on input "🚣‍♂️ [DATE]: [DATE]" at bounding box center [315, 308] width 243 height 23
type input "🚣‍♂️ [DATE]: [DATE]"
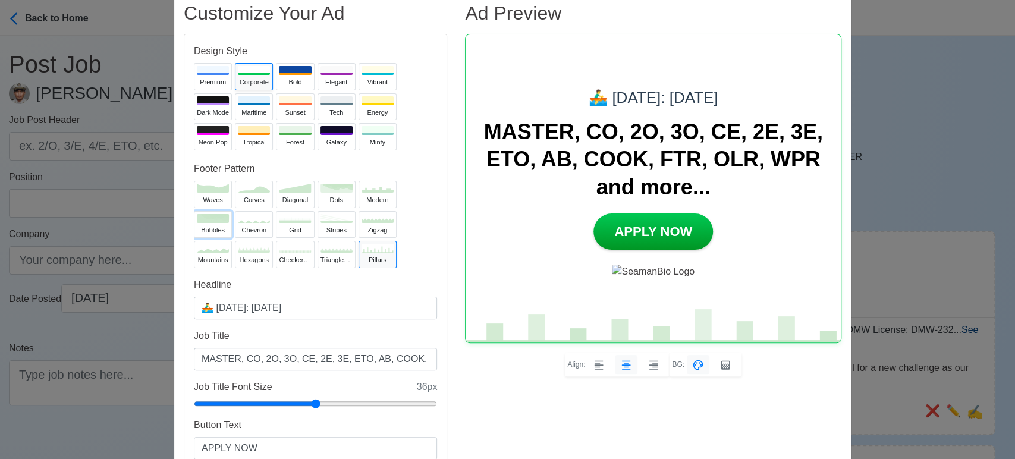
click at [206, 222] on div at bounding box center [213, 215] width 32 height 15
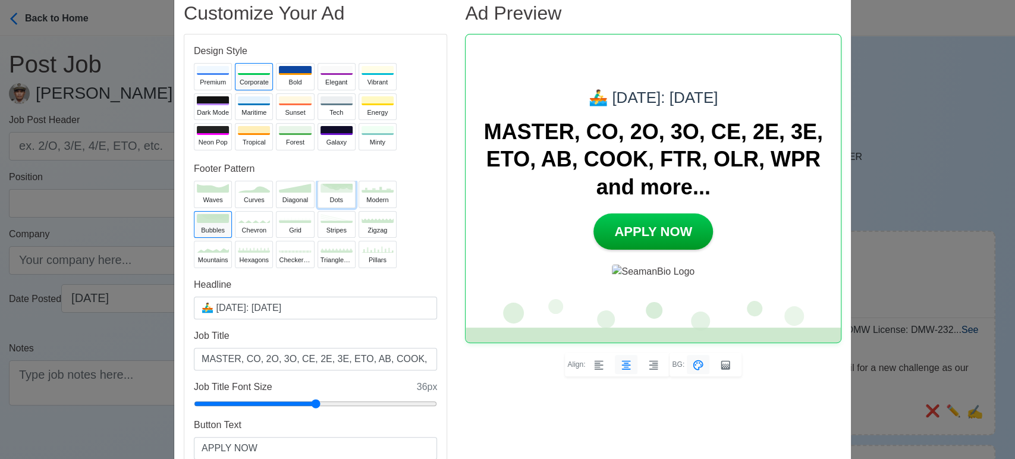
click at [335, 197] on div "dots" at bounding box center [337, 200] width 32 height 10
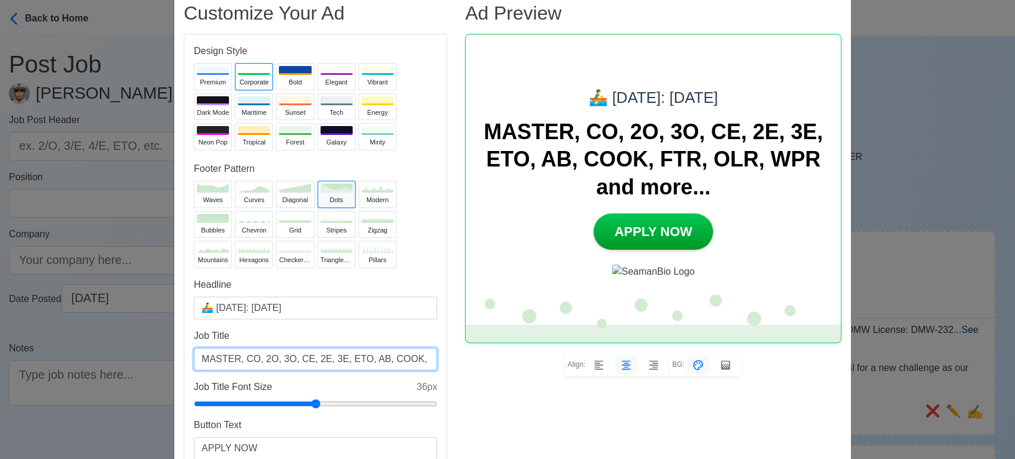
click at [332, 359] on input "MASTER, CO, 2O, 3O, CE, 2E, 3E, ETO, AB, COOK, FTR, OLR, WPR and more..." at bounding box center [315, 359] width 243 height 23
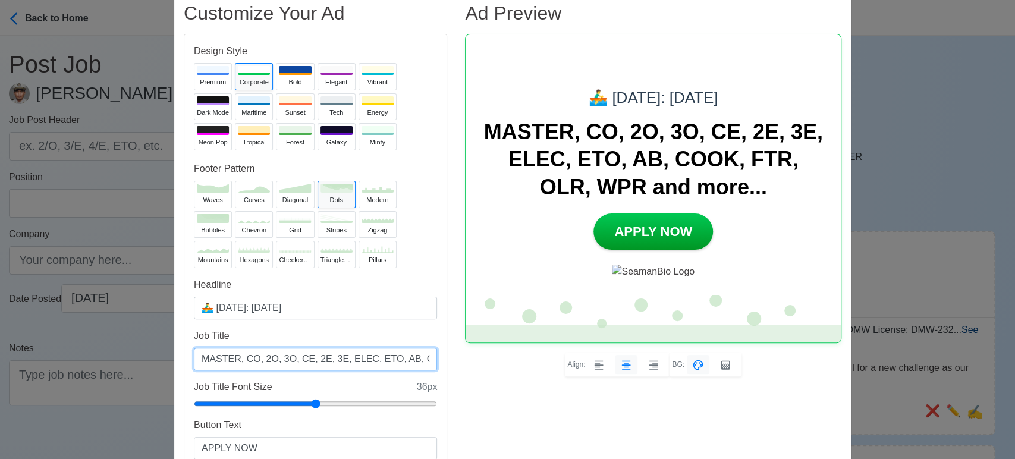
drag, startPoint x: 394, startPoint y: 360, endPoint x: 379, endPoint y: 360, distance: 14.9
click at [379, 360] on input "MASTER, CO, 2O, 3O, CE, 2E, 3E, ELEC, ETO, AB, COOK, FTR, OLR, WPR and more..." at bounding box center [315, 359] width 243 height 23
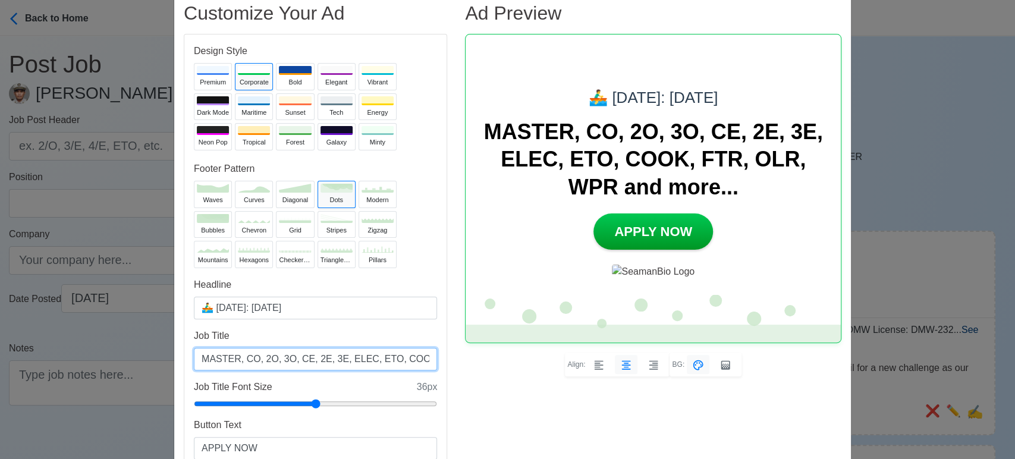
click at [379, 360] on input "MASTER, CO, 2O, 3O, CE, 2E, 3E, ELEC, ETO, COOK, FTR, OLR, WPR and more..." at bounding box center [315, 359] width 243 height 23
click at [399, 359] on input "MASTER, CO, 2O, 3O, CE, 2E, 3E, ELEC, ETO, CCK, FTR, OLR, WPR and more..." at bounding box center [315, 359] width 243 height 23
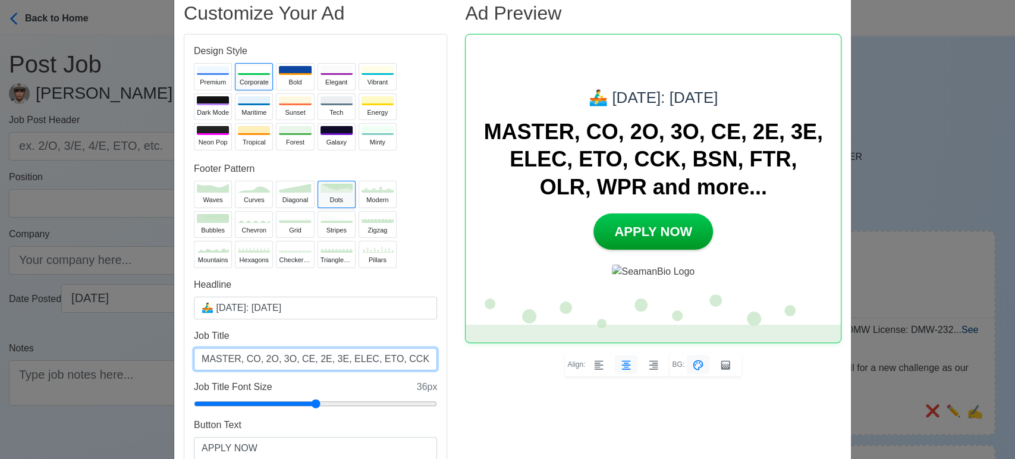
type input "MASTER, CO, 2O, 3O, CE, 2E, 3E, ELEC, ETO, CCK, BSN, FTR, OLR, WPR and more..."
click at [517, 389] on div "Ad Preview 🚣‍♂️ [DATE]: [DATE] MASTER, CO, 2O, 3O, CE, 2E, 3E, ELEC, ETO, CCK, …" at bounding box center [653, 245] width 394 height 487
click at [325, 133] on div at bounding box center [337, 130] width 32 height 9
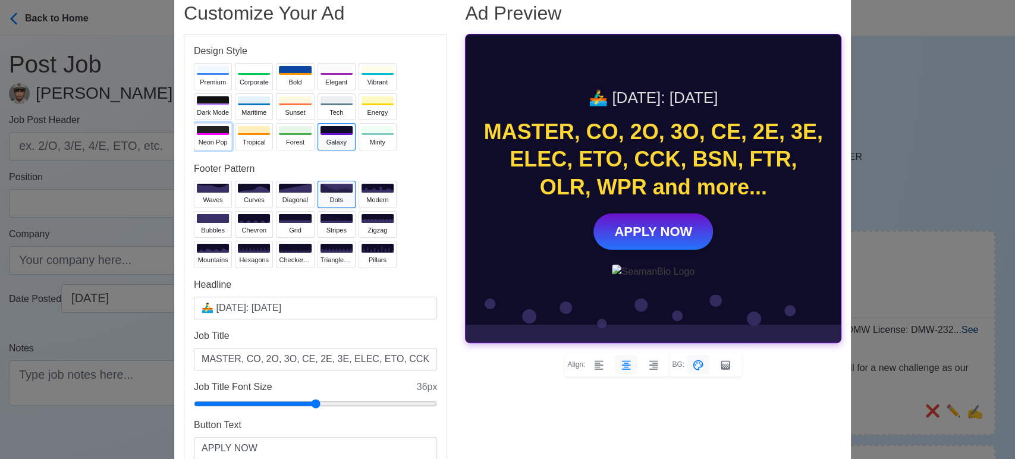
click at [202, 136] on button "Neon Pop" at bounding box center [213, 136] width 38 height 27
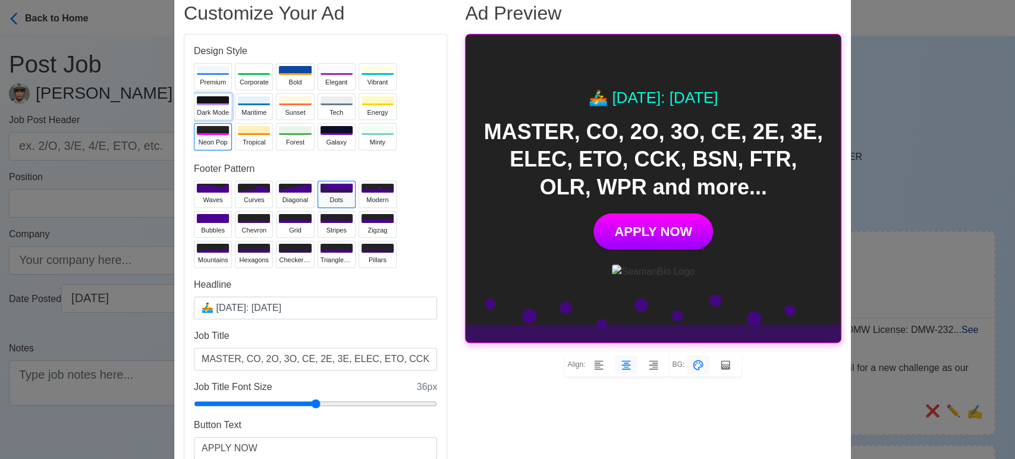
click at [206, 106] on button "Dark Mode" at bounding box center [213, 106] width 38 height 27
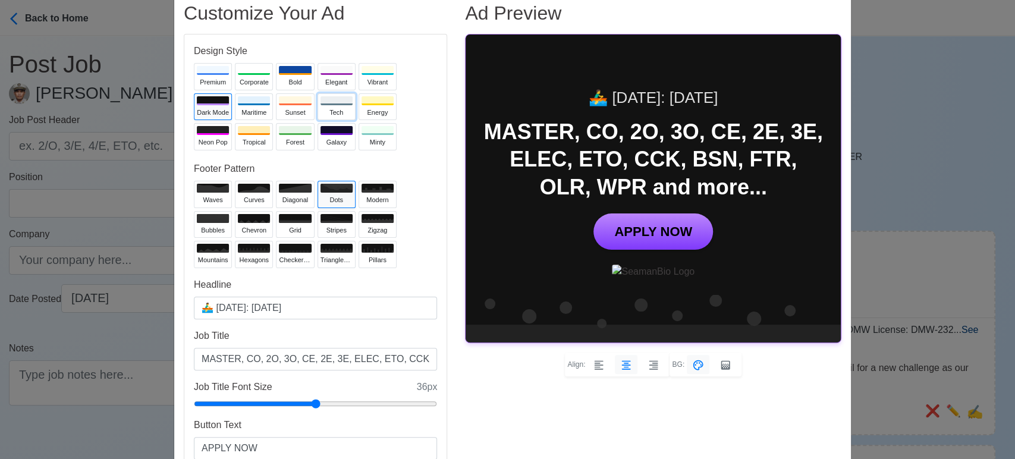
click at [321, 103] on div at bounding box center [337, 100] width 32 height 9
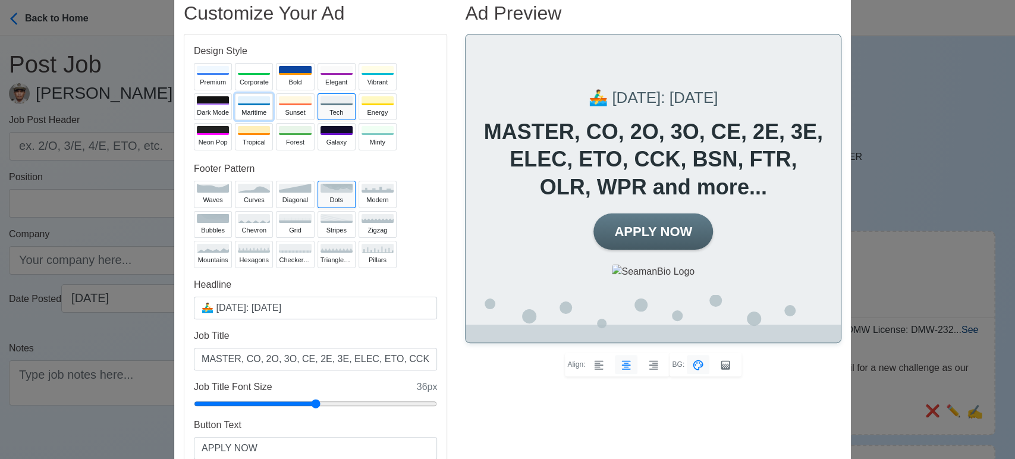
click at [249, 106] on button "Maritime" at bounding box center [254, 106] width 38 height 27
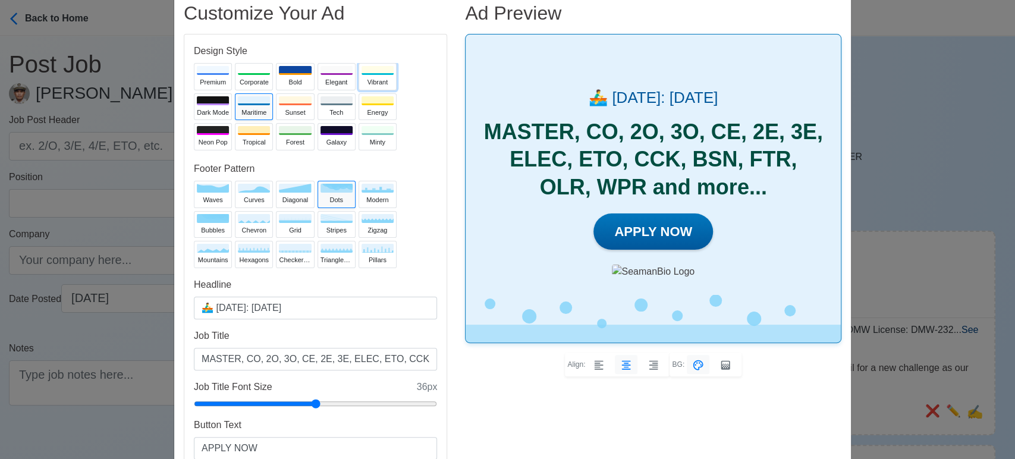
click at [363, 75] on button "Vibrant" at bounding box center [378, 76] width 38 height 27
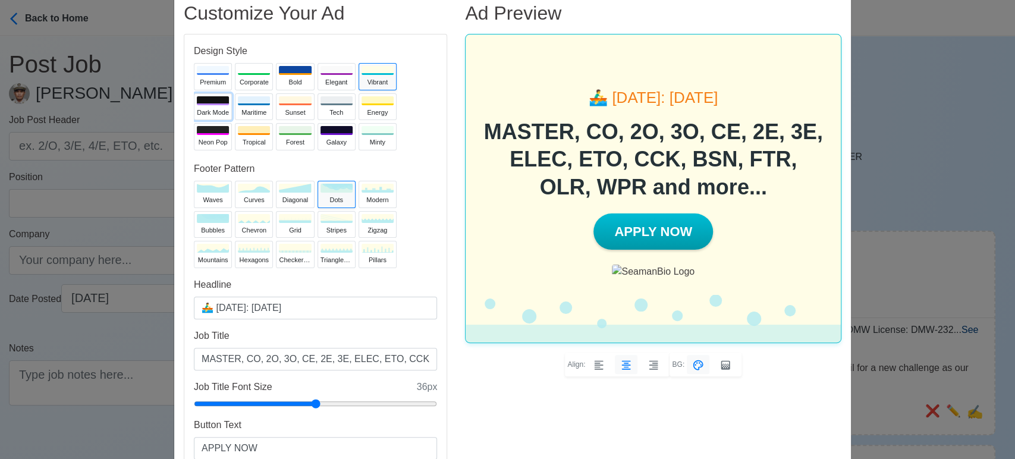
click at [206, 101] on div at bounding box center [213, 100] width 32 height 9
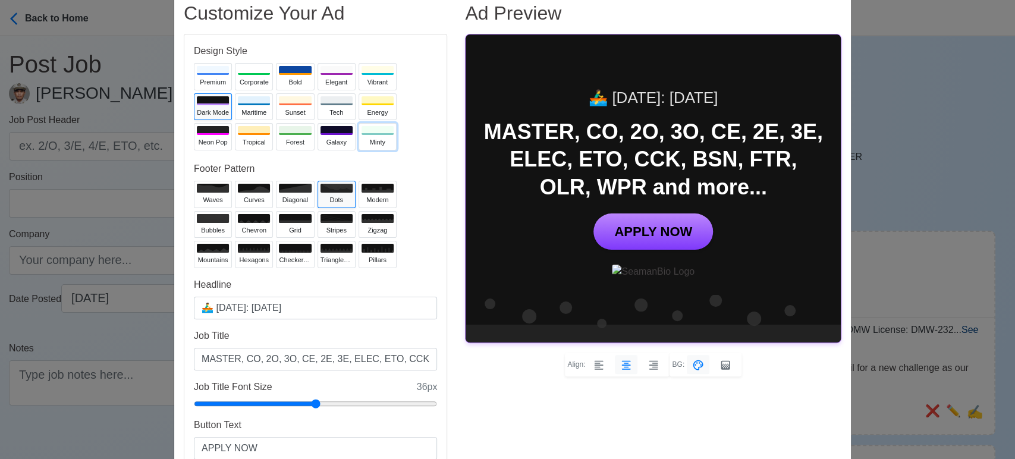
click at [369, 134] on div at bounding box center [378, 130] width 32 height 9
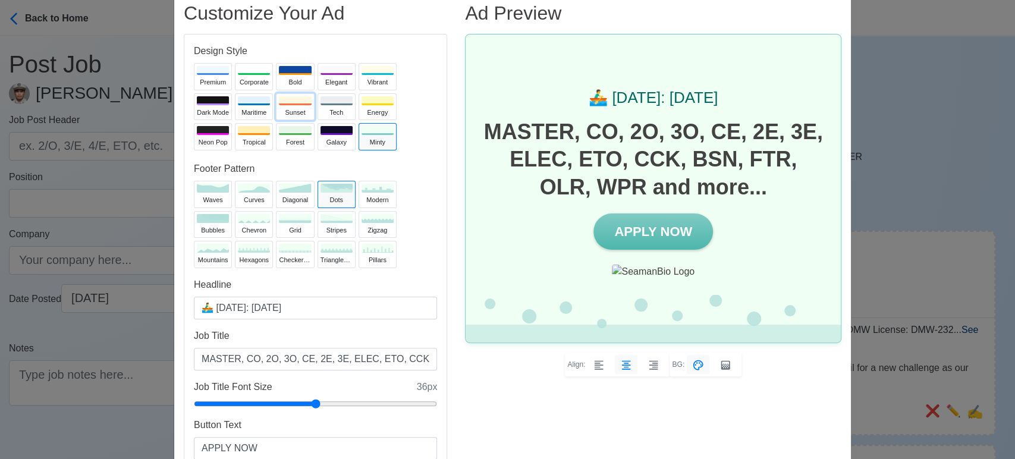
click at [296, 106] on button "Sunset" at bounding box center [295, 106] width 38 height 27
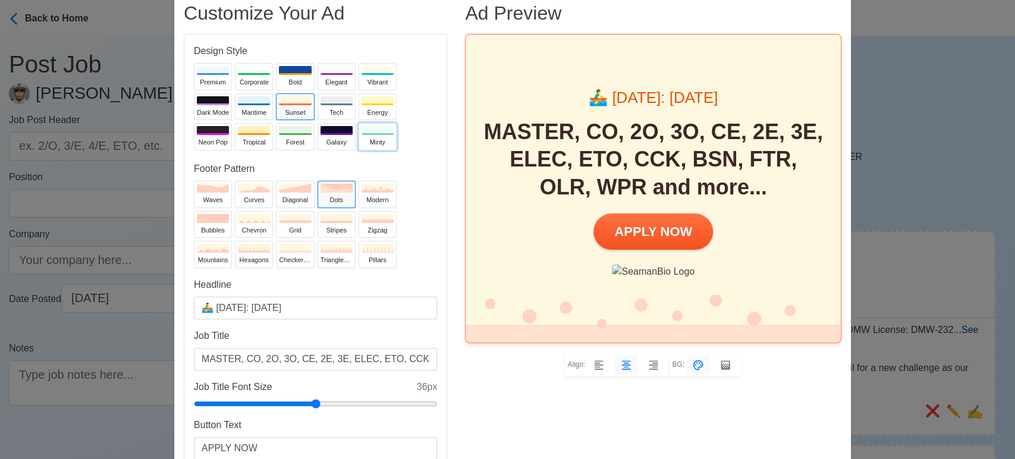
click at [369, 127] on div at bounding box center [378, 130] width 32 height 9
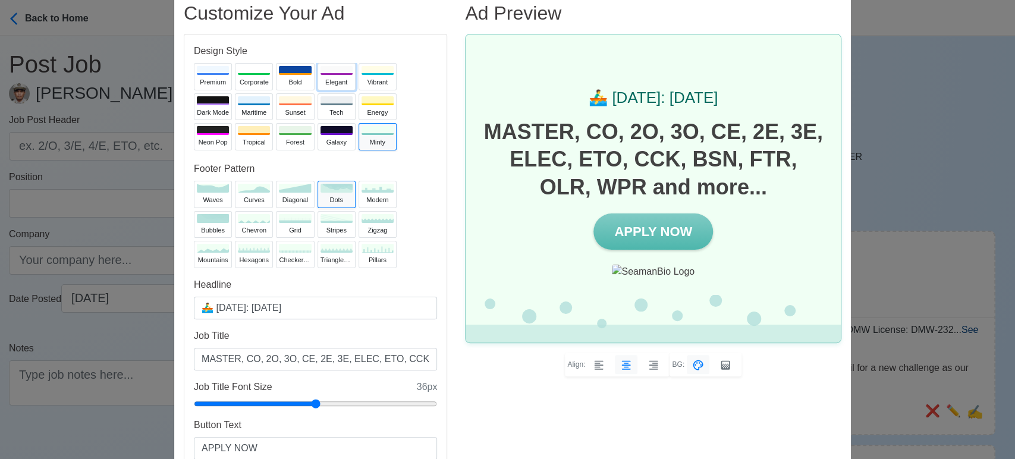
click at [322, 68] on div at bounding box center [337, 70] width 32 height 9
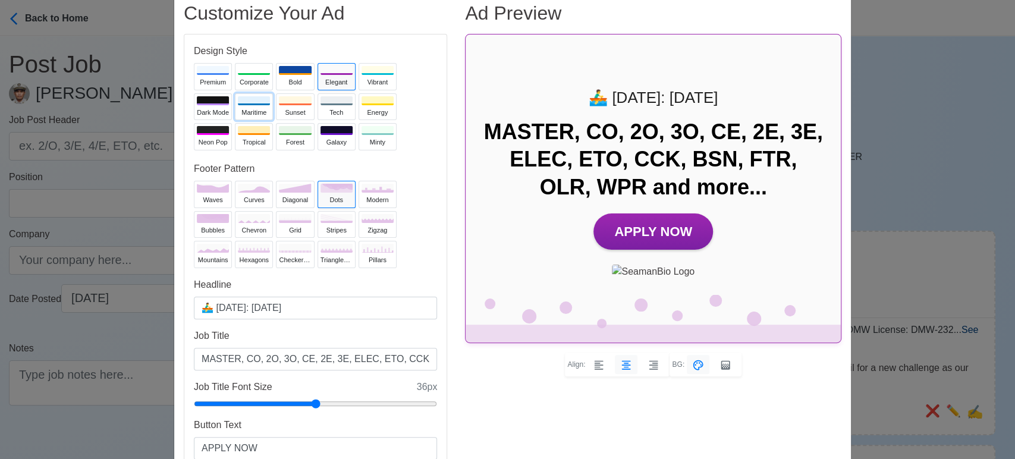
click at [247, 108] on div "Maritime" at bounding box center [254, 113] width 32 height 10
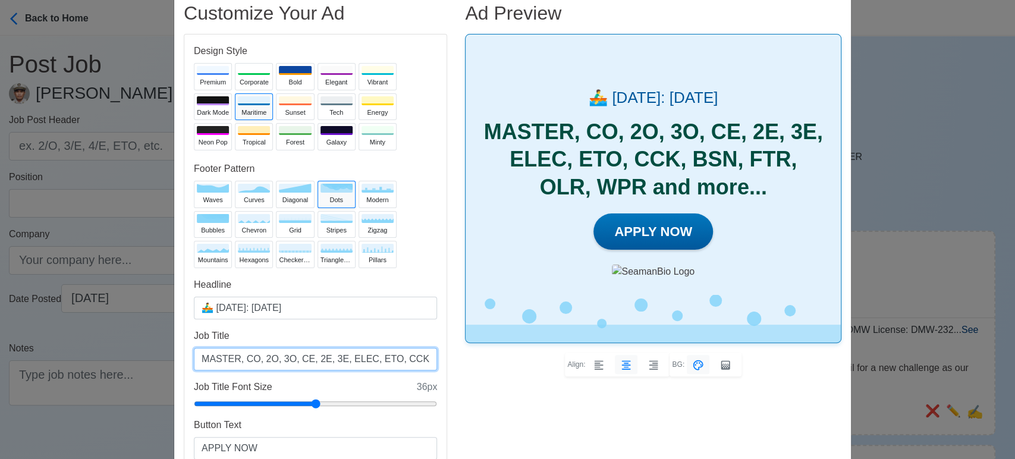
click at [340, 359] on input "MASTER, CO, 2O, 3O, CE, 2E, 3E, ELEC, ETO, CCK, BSN, FTR, OLR, WPR and more..." at bounding box center [315, 359] width 243 height 23
click at [362, 358] on input "MASTER, CO, 2O, 3O, CE, 2E, 3E, ELEC, ETO, CCK, BSN, FTR, OLR, WPR and more..." at bounding box center [315, 359] width 243 height 23
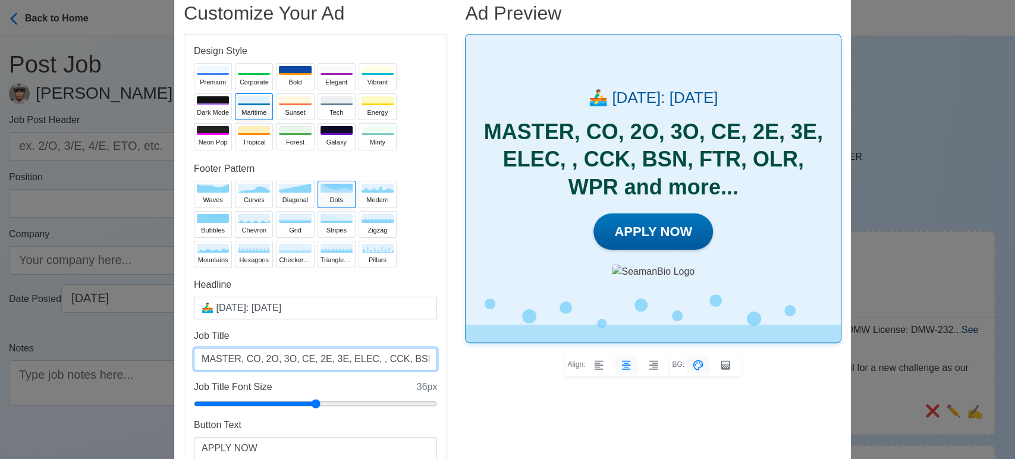
scroll to position [0, 92]
click at [291, 358] on input "MASTER, CO, 2O, 3O, CE, 2E, 3E, ELEC, , CCK, BSN, FTR, OLR, WPR and more..." at bounding box center [315, 359] width 243 height 23
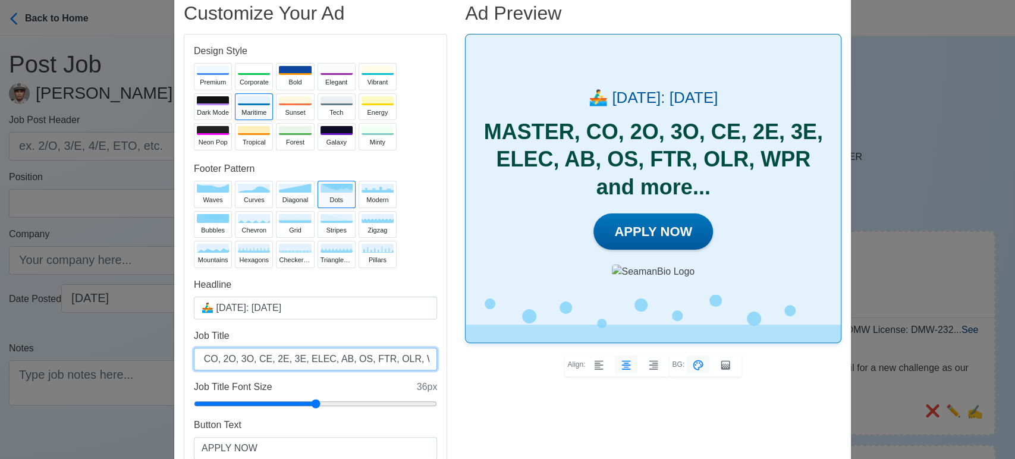
scroll to position [0, 0]
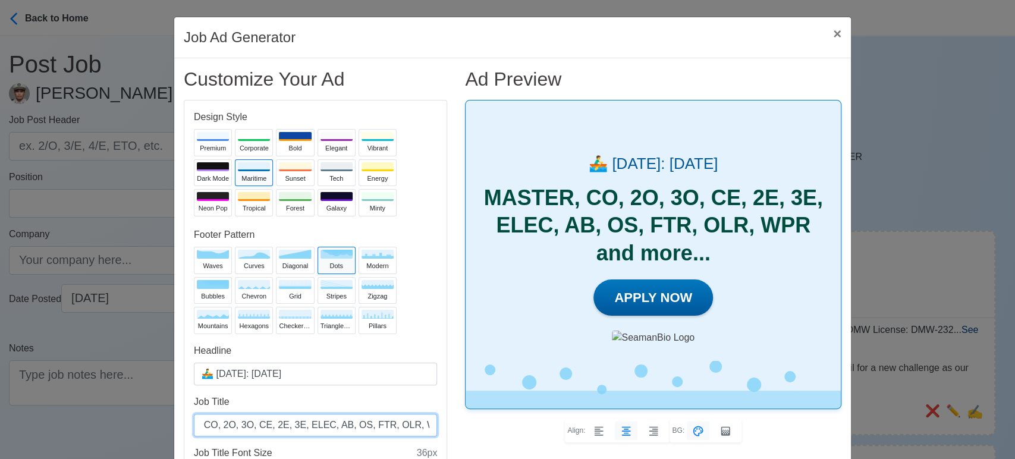
click at [399, 424] on input "MASTER, CO, 2O, 3O, CE, 2E, 3E, ELEC, AB, OS, FTR, OLR, WPR and more..." at bounding box center [315, 425] width 243 height 23
click at [374, 425] on input "MASTER, CO, 2O, 3O, CE, 2E, 3E, ELEC, AB, OS, FTR, OLR and more..." at bounding box center [315, 425] width 243 height 23
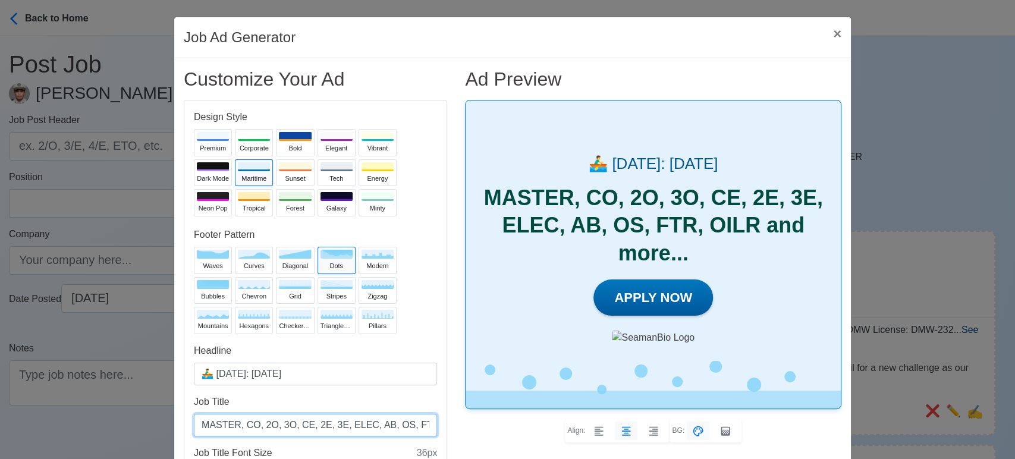
click at [422, 425] on input "MASTER, CO, 2O, 3O, CE, 2E, 3E, ELEC, AB, OS, FTR, OILR and more..." at bounding box center [315, 425] width 243 height 23
click at [387, 425] on input "MASTER, CO, 2O, 3O, CE, 2E, 3E, ELEC, AB, OS, FTR, OILER and more..." at bounding box center [315, 425] width 243 height 23
click at [326, 423] on input "MASTER, CO, 2O, 3O, CE, 2E, 3E, ELEC, AB, OS, FITTER, OILER and more..." at bounding box center [315, 425] width 243 height 23
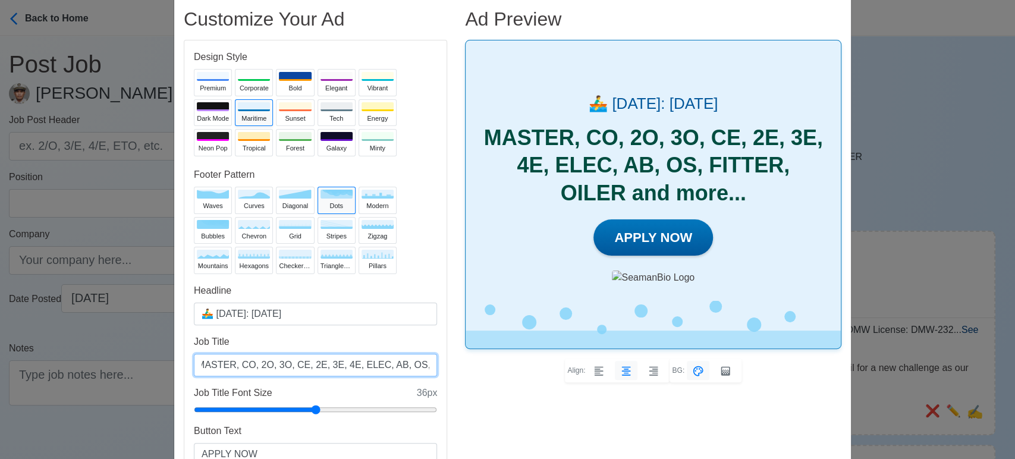
scroll to position [121, 0]
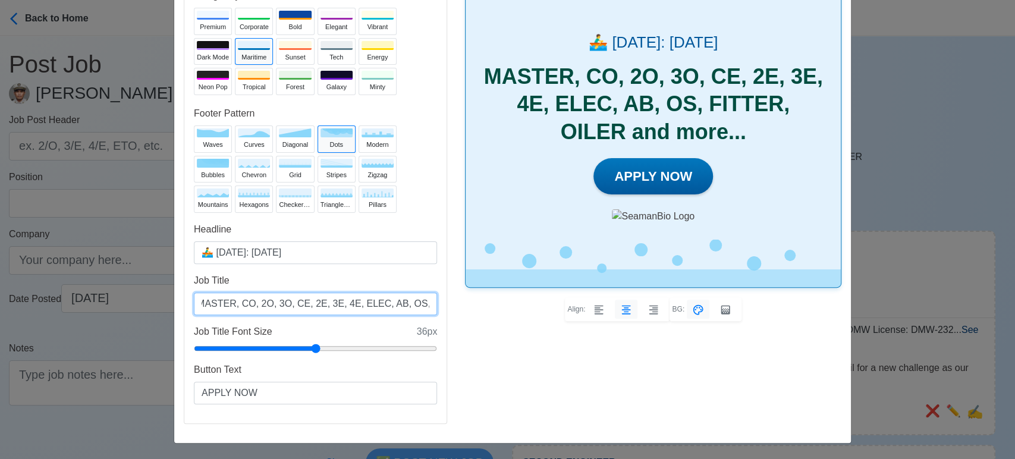
type input "MASTER, CO, 2O, 3O, CE, 2E, 3E, 4E, ELEC, AB, OS, FITTER, OILER and more..."
click at [521, 350] on div "Ad Preview 🚣‍♂️ [DATE]: [DATE] MASTER, CO, 2O, 3O, CE, 2E, 3E, 4E, ELEC, AB, OS…" at bounding box center [653, 189] width 394 height 487
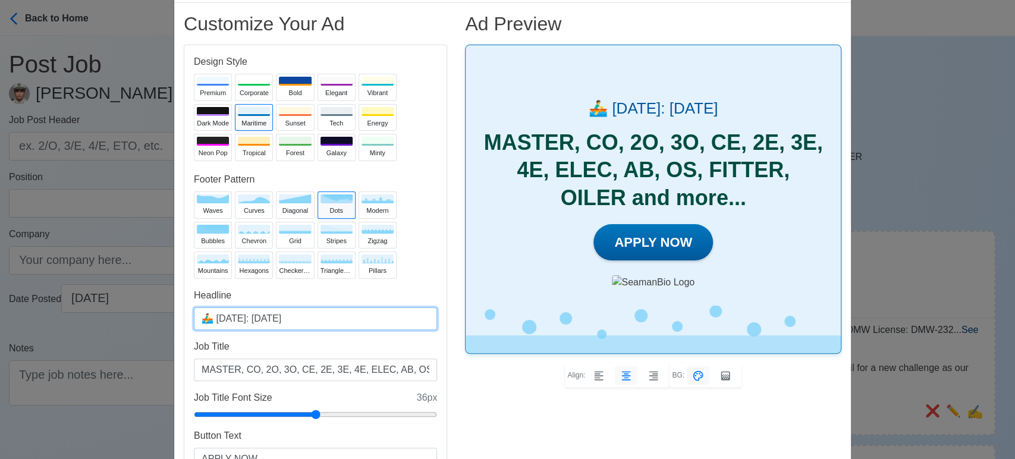
drag, startPoint x: 265, startPoint y: 316, endPoint x: 376, endPoint y: 297, distance: 112.9
click at [265, 316] on input "🚣‍♂️ [DATE]: [DATE]" at bounding box center [315, 318] width 243 height 23
type input "🚣‍♂️ [DATE]: [DATE]"
click at [199, 113] on div at bounding box center [213, 111] width 32 height 9
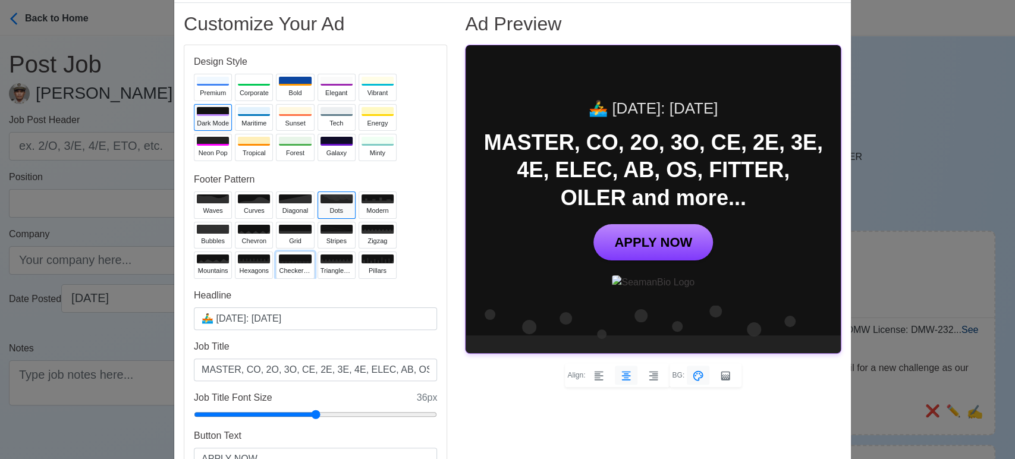
click at [295, 267] on div "checkerboard" at bounding box center [295, 271] width 32 height 10
click at [204, 199] on icon at bounding box center [213, 198] width 32 height 9
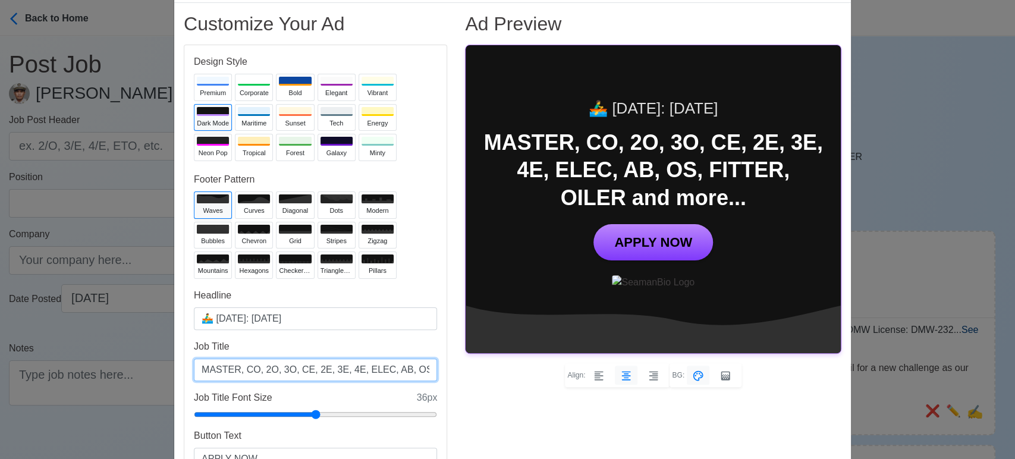
click at [336, 368] on input "MASTER, CO, 2O, 3O, CE, 2E, 3E, 4E, ELEC, AB, OS, FITTER, OILER and more..." at bounding box center [315, 370] width 243 height 23
drag, startPoint x: 376, startPoint y: 367, endPoint x: 319, endPoint y: 371, distance: 57.2
click at [319, 371] on input "MASTER, CO, 2O, 3O, CE, 2E, 3E, ETO, ELEC, AB, OS, FITTER, OILER and more..." at bounding box center [315, 370] width 243 height 23
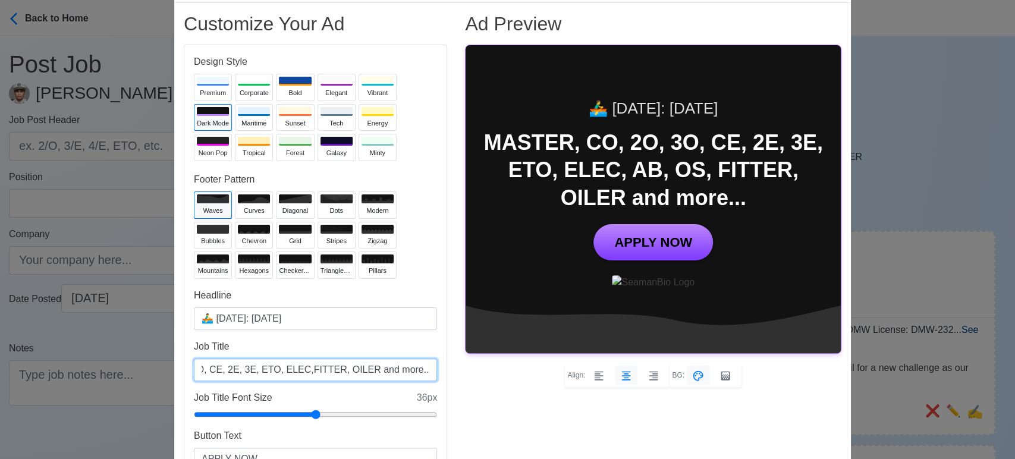
scroll to position [0, 57]
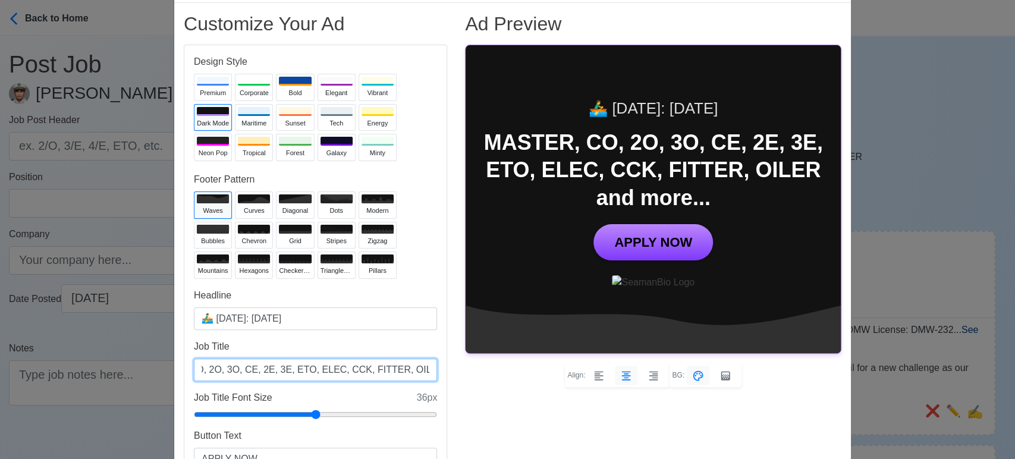
type input "MASTER, CO, 2O, 3O, CE, 2E, 3E, ETO, ELEC, CCK, FITTER, OILER and more..."
click at [509, 406] on div "Ad Preview 🚣‍♂️ [DATE]: [DATE] MASTER, CO, 2O, 3O, CE, 2E, 3E, ETO, ELEC, CCK, …" at bounding box center [653, 255] width 394 height 487
click at [786, 12] on h2 "Ad Preview" at bounding box center [653, 23] width 376 height 23
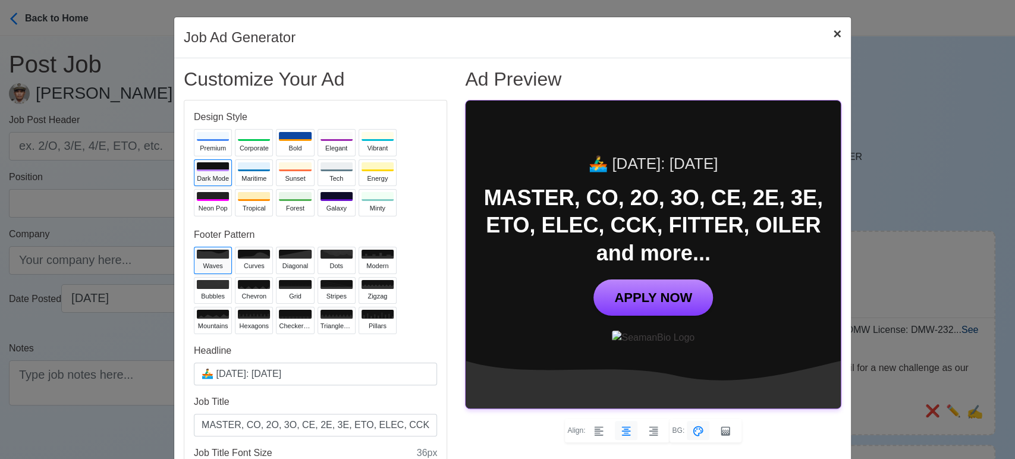
click at [833, 31] on span "×" at bounding box center [837, 34] width 8 height 16
